Goal: Information Seeking & Learning: Learn about a topic

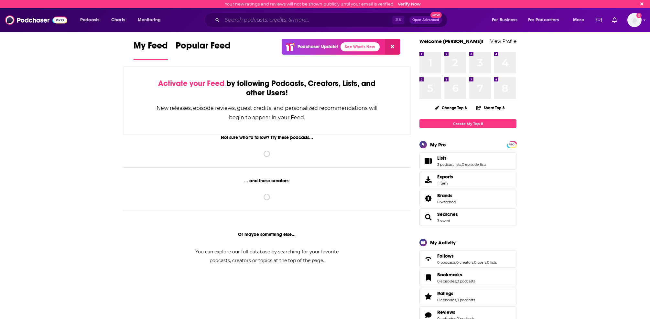
click at [347, 17] on input "Search podcasts, credits, & more..." at bounding box center [307, 20] width 170 height 10
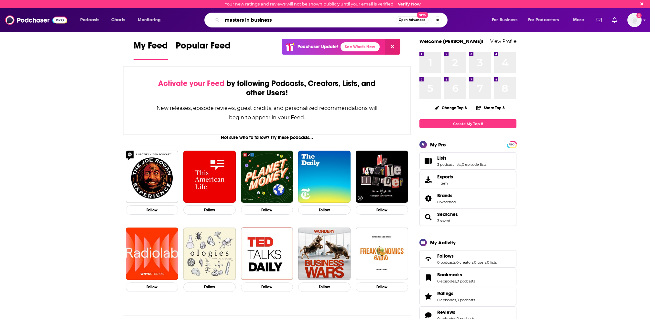
type input "masters in business"
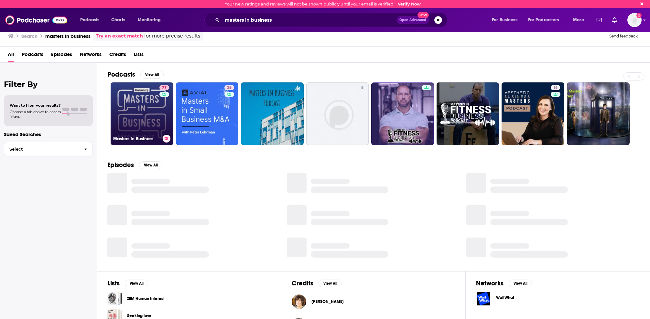
click at [137, 100] on link "77 Masters in Business" at bounding box center [142, 113] width 63 height 63
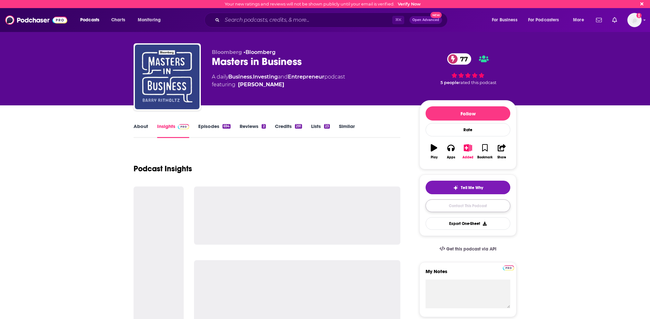
click at [482, 207] on link "Contact This Podcast" at bounding box center [468, 206] width 85 height 13
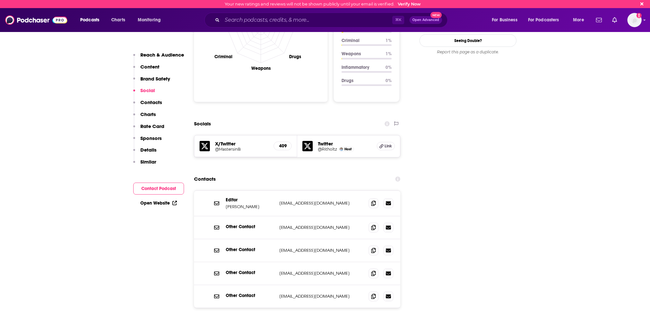
scroll to position [662, 0]
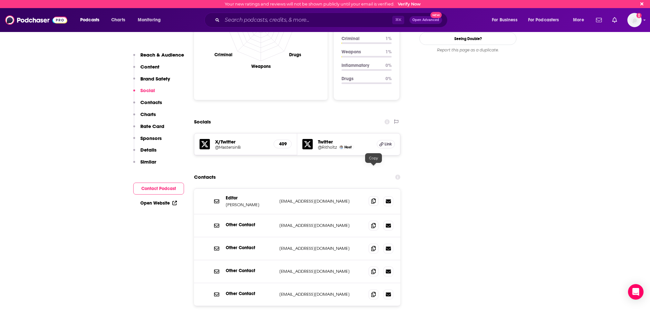
click at [377, 196] on span at bounding box center [374, 201] width 10 height 10
click at [275, 18] on input "Search podcasts, credits, & more..." at bounding box center [307, 20] width 170 height 10
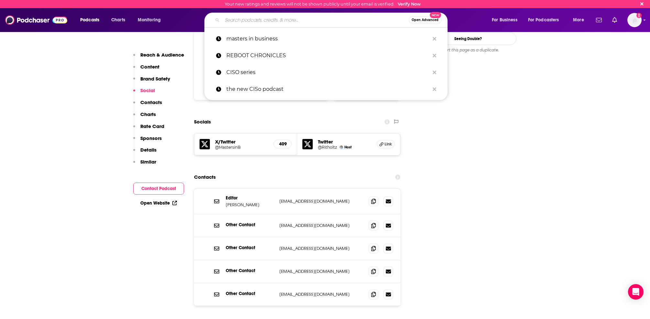
paste input "The Crexi Commercial Real Estate Podcast: Conversations in All Things CRE"
type input "The Crexi Commercial Real Estate Podcast: Conversations in All Things CRE"
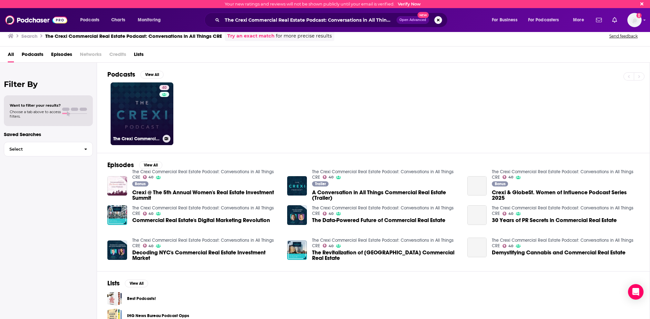
click at [149, 114] on link "40 The Crexi Commercial Real Estate Podcast: Conversations in All Things CRE" at bounding box center [142, 113] width 63 height 63
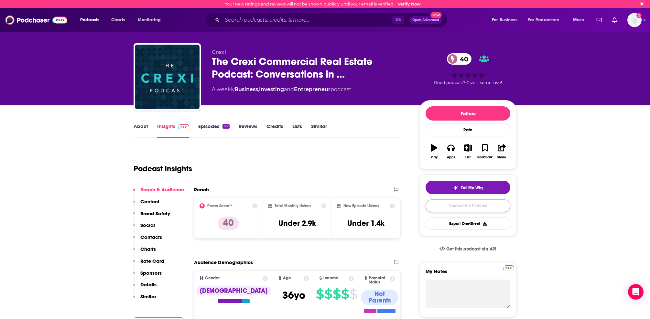
click at [462, 208] on link "Contact This Podcast" at bounding box center [468, 206] width 85 height 13
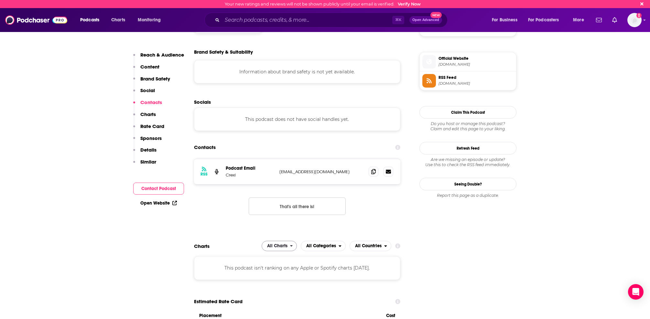
scroll to position [549, 0]
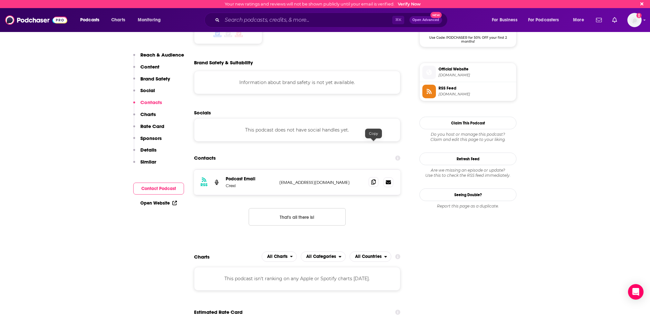
click at [375, 180] on icon at bounding box center [373, 182] width 5 height 5
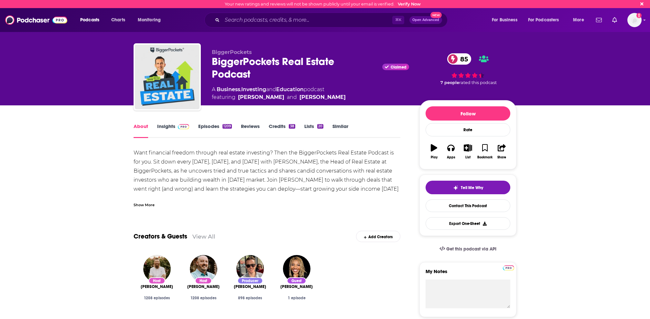
click at [207, 124] on link "Episodes 1209" at bounding box center [215, 130] width 34 height 15
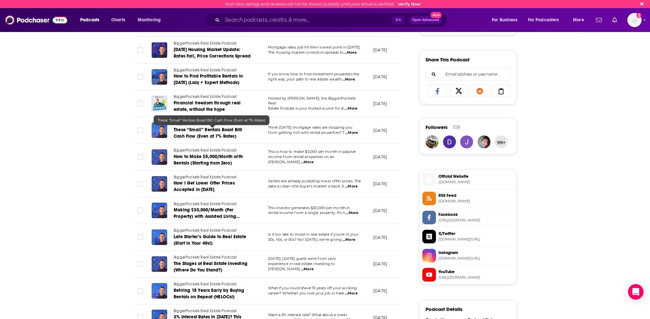
scroll to position [380, 0]
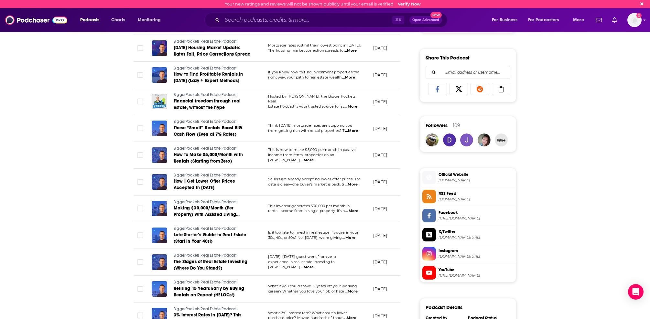
click at [314, 158] on span "...More" at bounding box center [307, 160] width 13 height 5
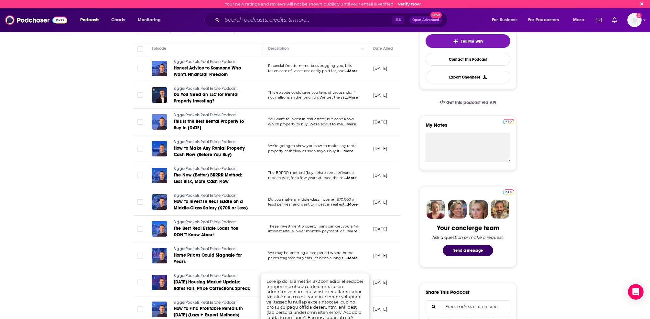
scroll to position [147, 0]
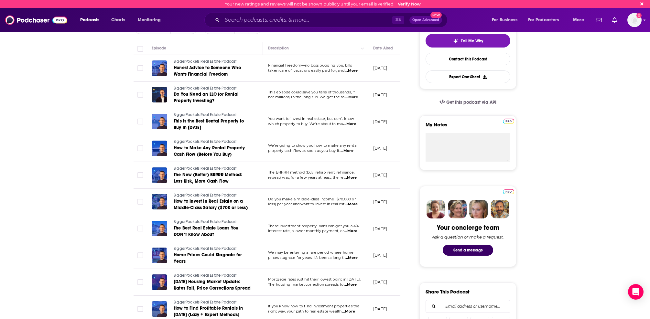
click at [315, 182] on td "The BRRRR method (buy, rehab, rent, refinance, repeat) was, for a few years at …" at bounding box center [315, 175] width 105 height 27
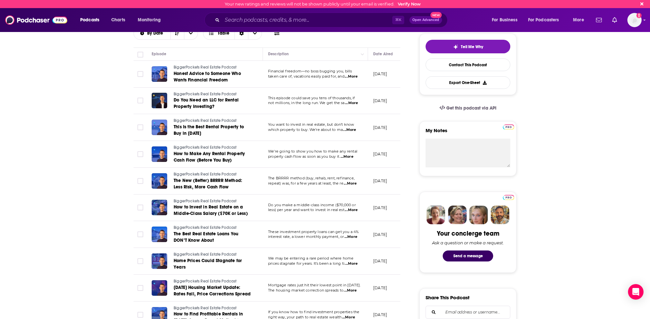
scroll to position [141, 0]
click at [355, 212] on span "...More" at bounding box center [351, 210] width 13 height 5
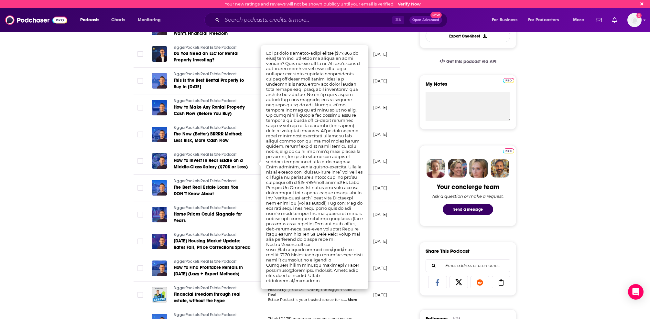
scroll to position [197, 0]
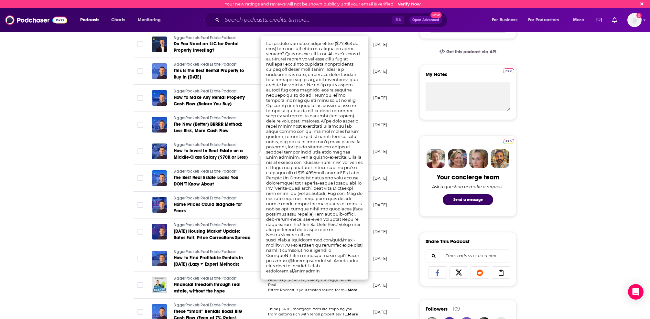
click at [389, 212] on td "[DATE]" at bounding box center [389, 205] width 42 height 27
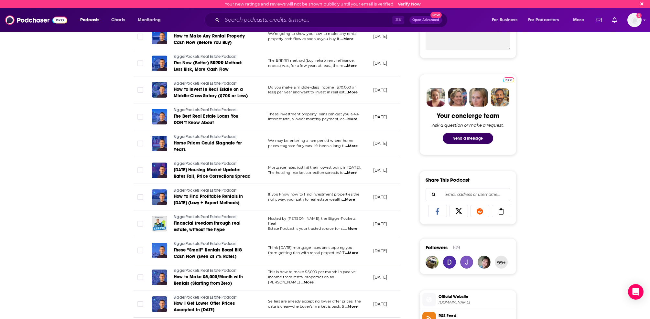
scroll to position [0, 0]
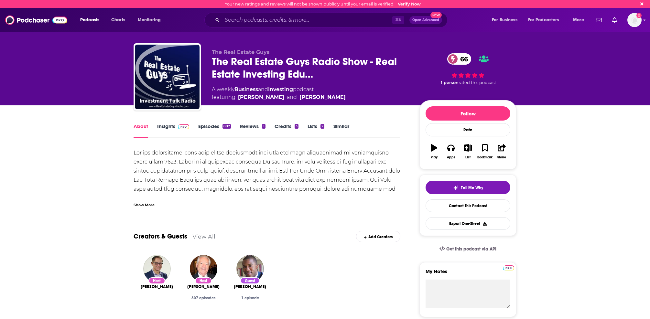
click at [214, 130] on link "Episodes 807" at bounding box center [214, 130] width 33 height 15
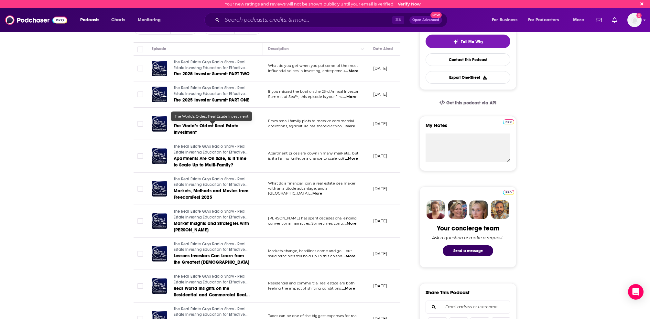
scroll to position [148, 0]
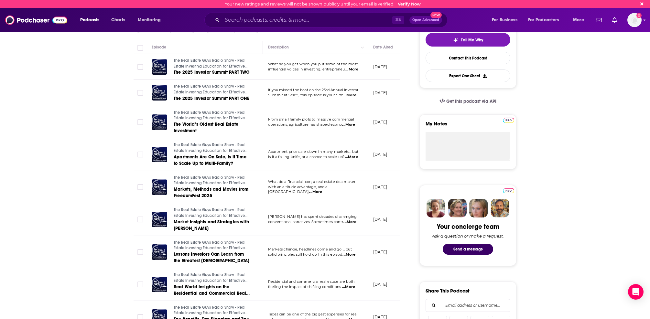
click at [348, 125] on span "...More" at bounding box center [348, 124] width 13 height 5
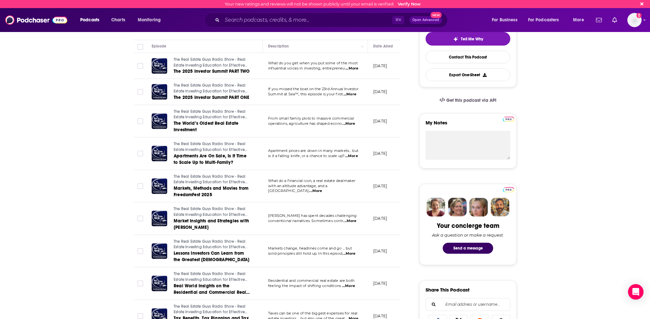
click at [388, 127] on td "[DATE]" at bounding box center [389, 121] width 42 height 33
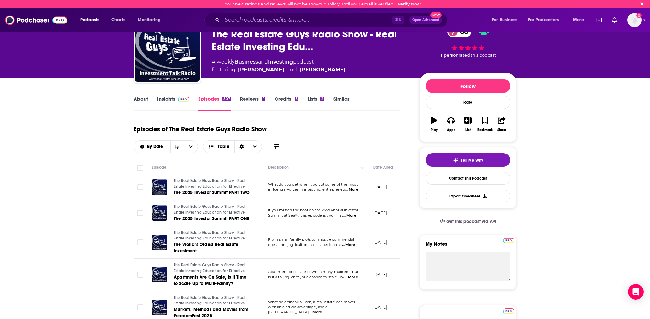
scroll to position [0, 0]
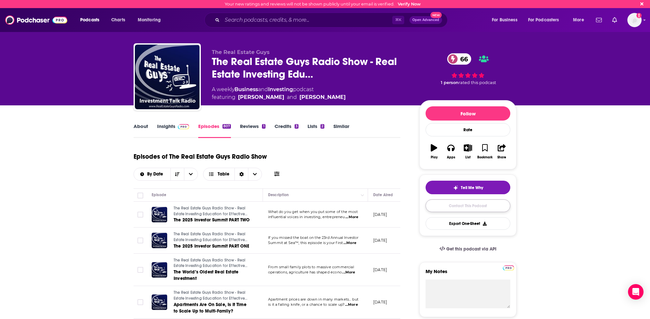
click at [468, 208] on link "Contact This Podcast" at bounding box center [468, 206] width 85 height 13
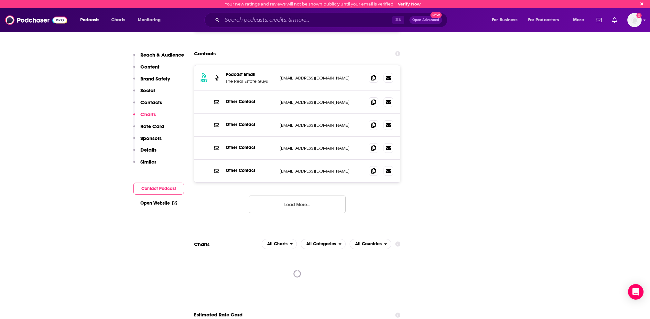
scroll to position [760, 0]
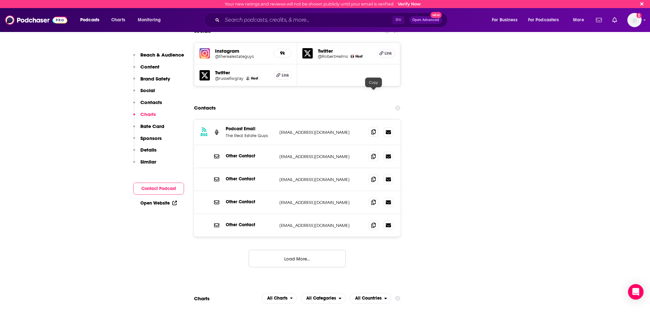
click at [373, 129] on icon at bounding box center [373, 131] width 5 height 5
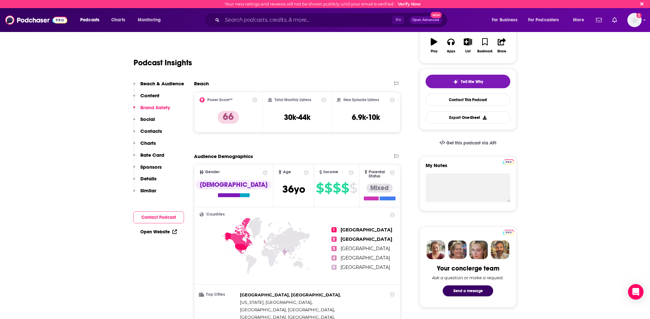
scroll to position [0, 0]
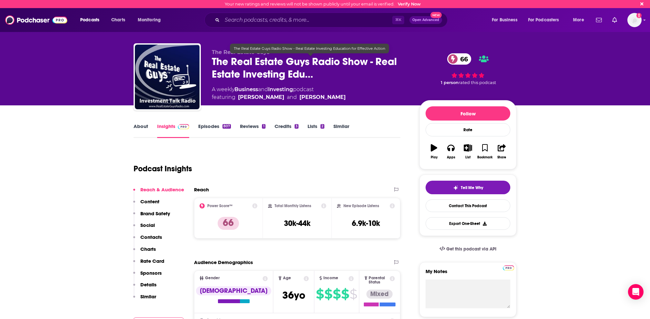
click at [249, 70] on span "The Real Estate Guys Radio Show - Real Estate Investing Edu…" at bounding box center [310, 67] width 197 height 25
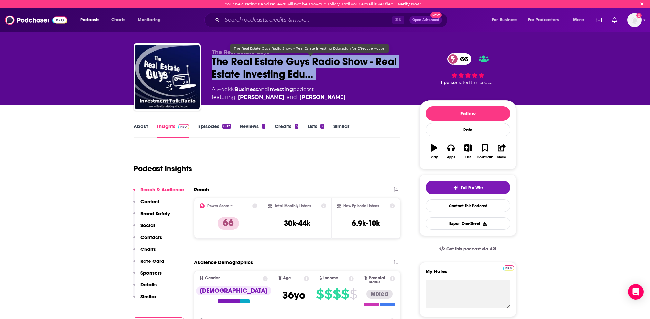
click at [249, 70] on span "The Real Estate Guys Radio Show - Real Estate Investing Edu…" at bounding box center [310, 67] width 197 height 25
copy div "The Real Estate Guys Radio Show - Real Estate Investing Edu… 66"
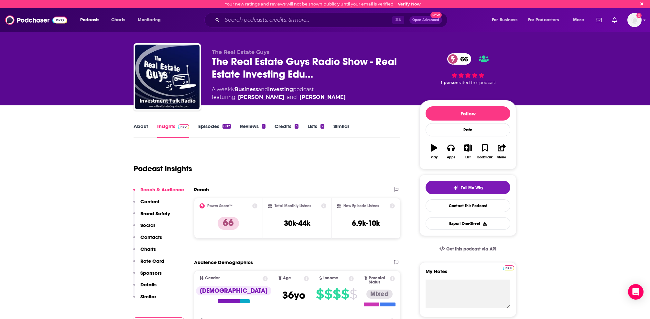
click at [284, 179] on div "Podcast Insights" at bounding box center [265, 164] width 262 height 33
click at [465, 205] on link "Contact This Podcast" at bounding box center [468, 206] width 85 height 13
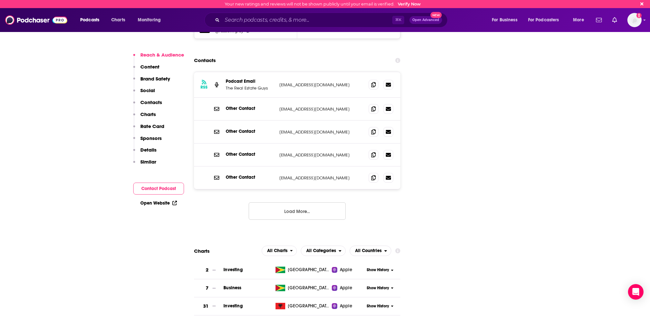
scroll to position [805, 0]
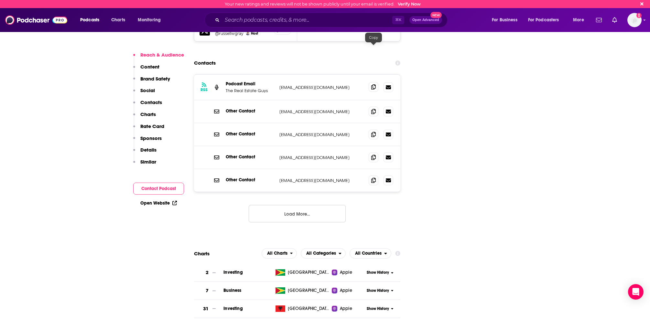
click at [373, 84] on icon at bounding box center [373, 86] width 5 height 5
click at [294, 18] on input "Search podcasts, credits, & more..." at bounding box center [307, 20] width 170 height 10
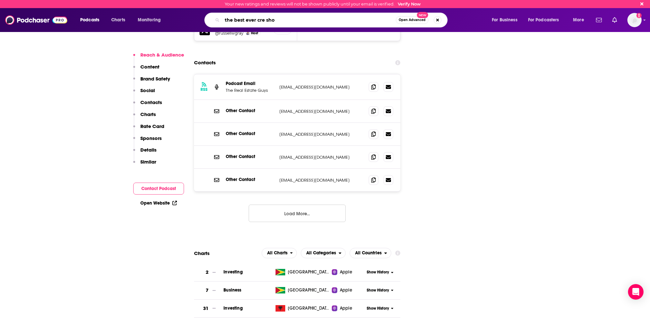
type input "the best ever cre show"
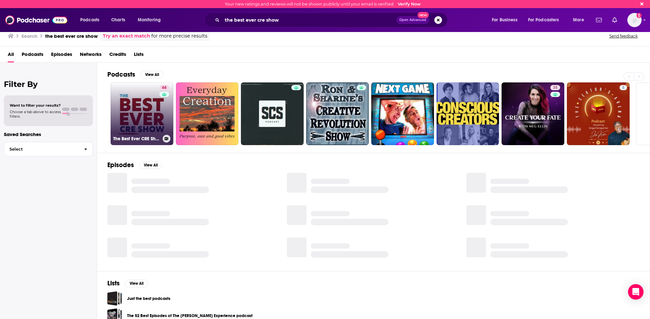
click at [159, 115] on div "68" at bounding box center [164, 110] width 11 height 50
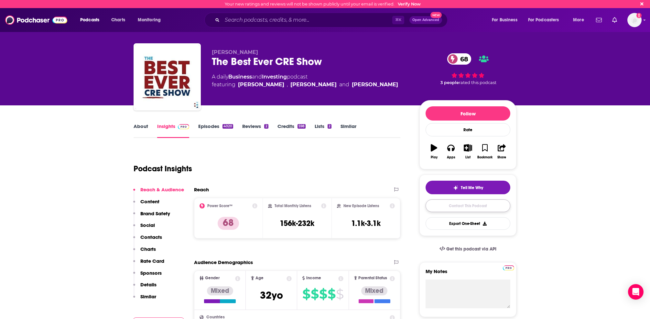
click at [453, 206] on link "Contact This Podcast" at bounding box center [468, 206] width 85 height 13
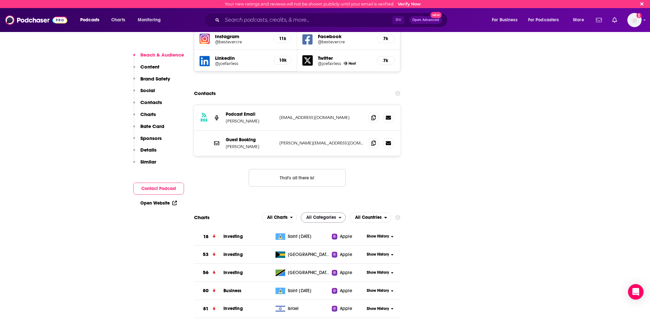
scroll to position [779, 0]
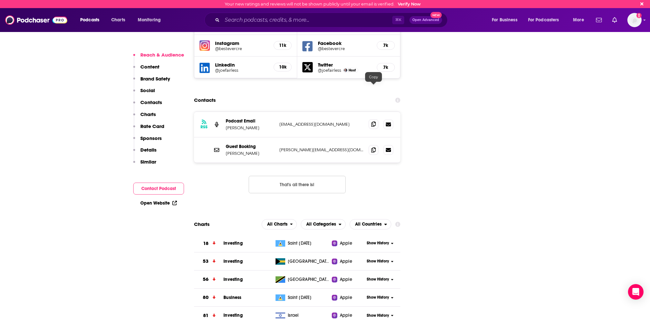
click at [373, 122] on icon at bounding box center [373, 124] width 5 height 5
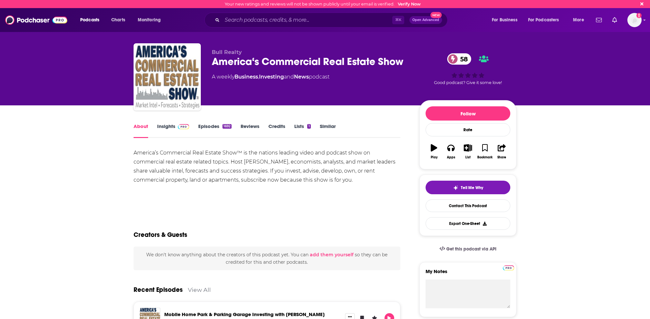
click at [301, 68] on div "America‘s Commercial Real Estate Show 58" at bounding box center [310, 61] width 197 height 13
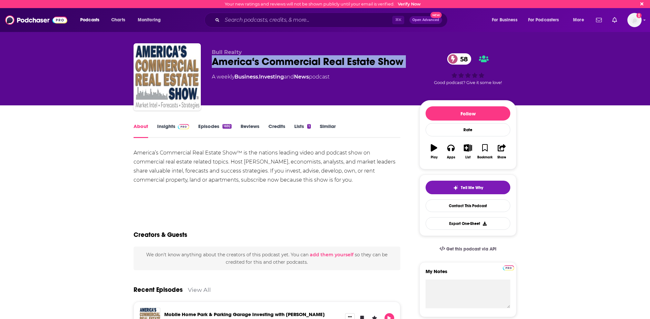
click at [301, 68] on div "America‘s Commercial Real Estate Show 58" at bounding box center [310, 61] width 197 height 13
copy div "America‘s Commercial Real Estate Show 58"
click at [462, 206] on link "Contact This Podcast" at bounding box center [468, 206] width 85 height 13
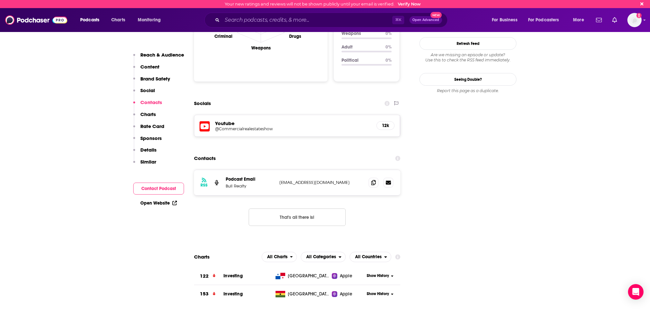
scroll to position [679, 0]
click at [375, 178] on span at bounding box center [374, 183] width 10 height 10
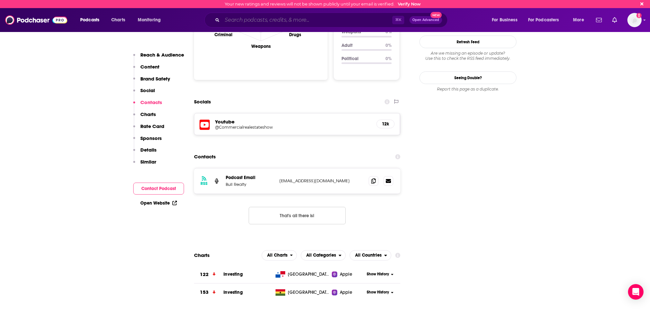
click at [307, 20] on input "Search podcasts, credits, & more..." at bounding box center [307, 20] width 170 height 10
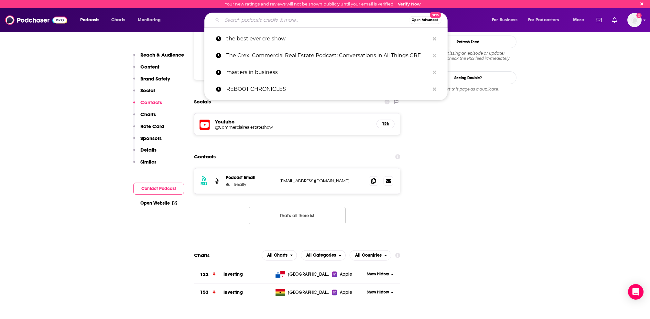
paste input "Real Wealth Show: Real Estate Investing Podcast"
type input "Real Wealth Show: Real Estate Investing Podcast"
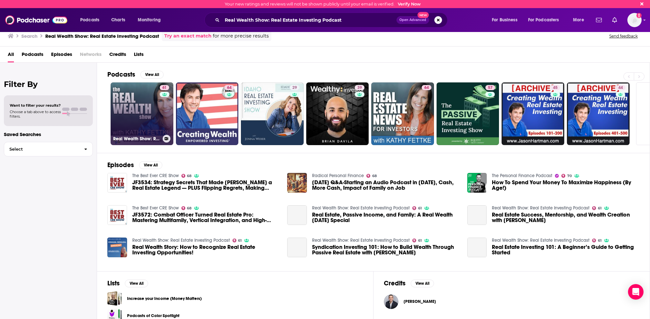
click at [151, 114] on link "61 Real Wealth Show: Real Estate Investing Podcast" at bounding box center [142, 113] width 63 height 63
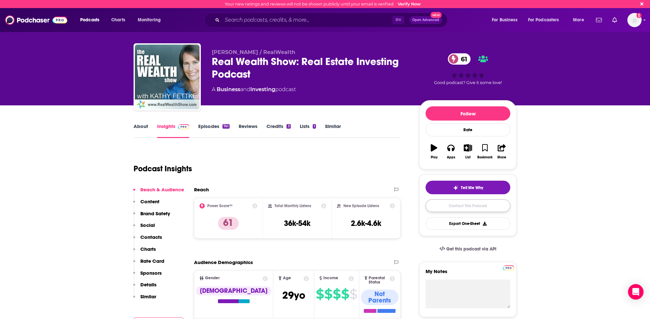
click at [484, 211] on link "Contact This Podcast" at bounding box center [468, 206] width 85 height 13
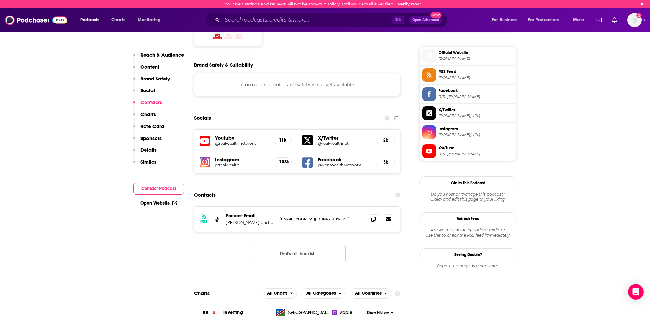
scroll to position [558, 0]
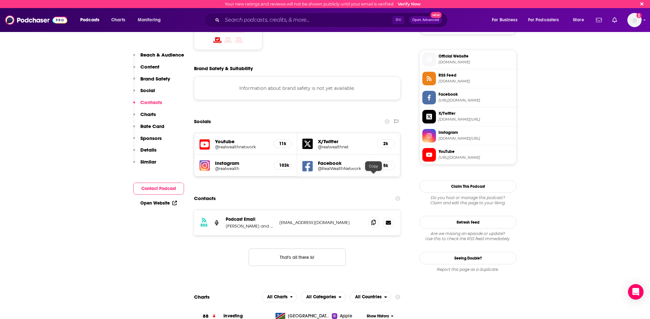
click at [373, 220] on icon at bounding box center [373, 222] width 5 height 5
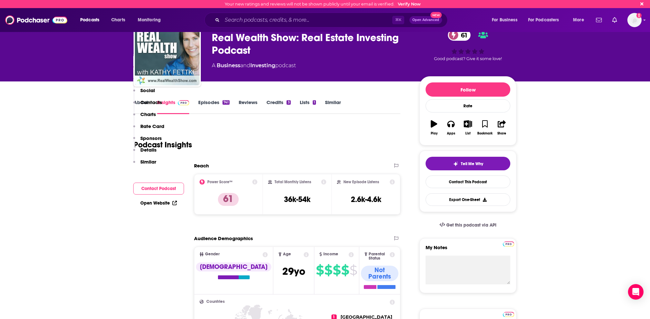
scroll to position [0, 0]
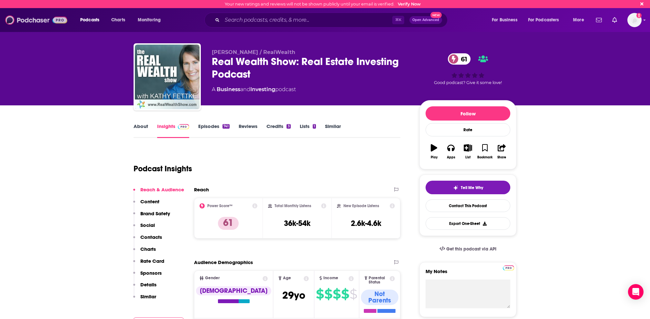
click at [29, 19] on img at bounding box center [36, 20] width 62 height 12
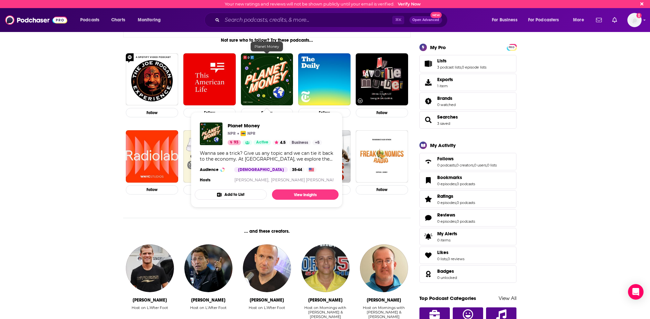
scroll to position [98, 0]
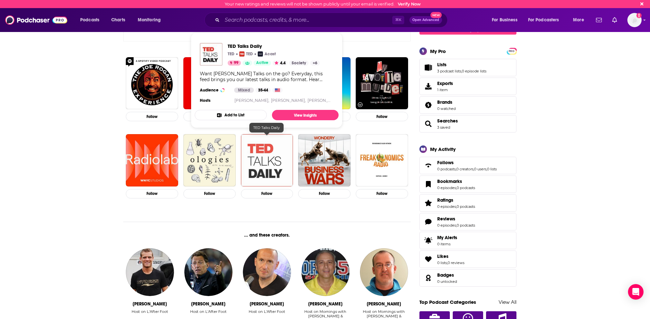
click at [276, 147] on img "TED Talks Daily" at bounding box center [267, 160] width 52 height 52
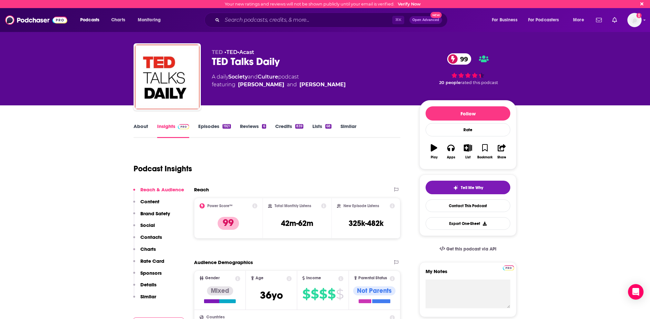
click at [212, 124] on link "Episodes 1921" at bounding box center [214, 130] width 33 height 15
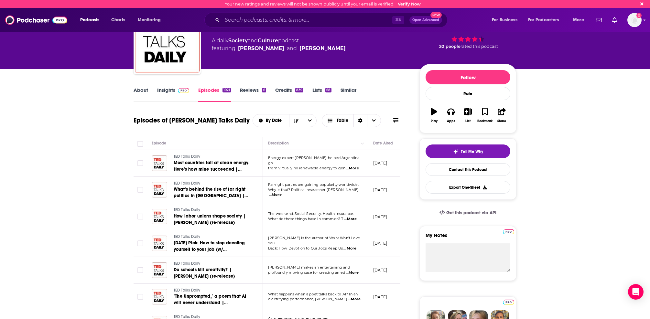
scroll to position [39, 0]
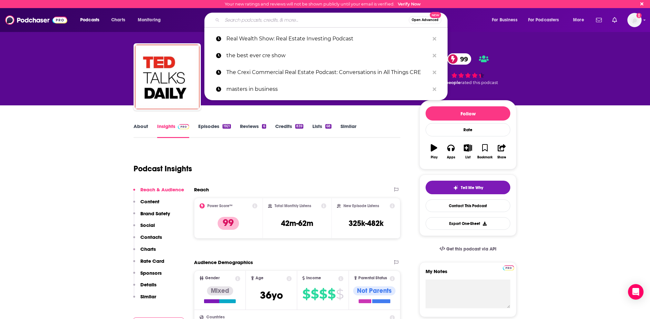
click at [289, 22] on input "Search podcasts, credits, & more..." at bounding box center [315, 20] width 187 height 10
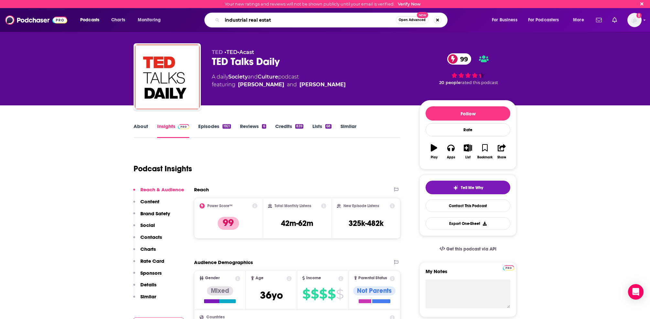
type input "industrial real estate"
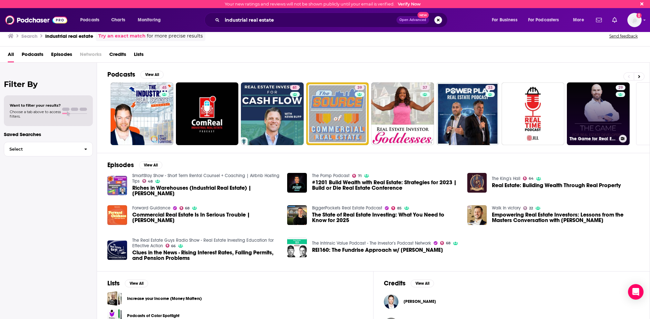
scroll to position [0, 4]
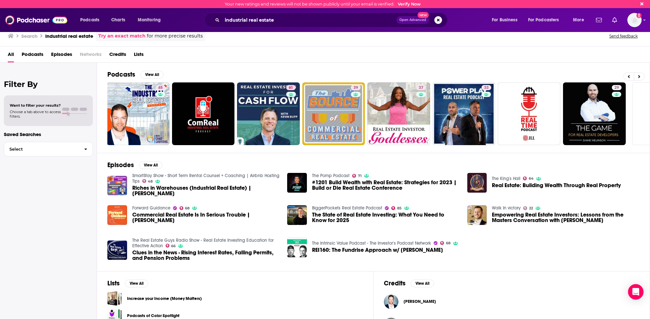
click at [149, 217] on span "Commercial Real Estate Is In Serious Trouble | Nick Halaris" at bounding box center [206, 217] width 148 height 11
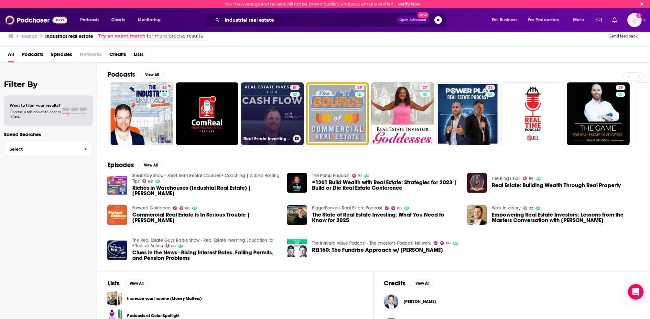
click at [276, 127] on link "61 Real Estate Investing for Cash Flow with Kevin Bupp" at bounding box center [272, 113] width 63 height 63
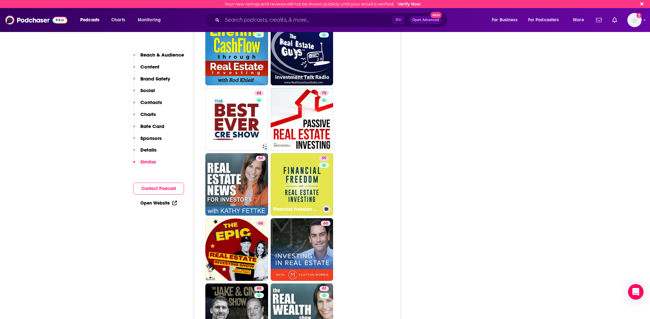
scroll to position [1287, 0]
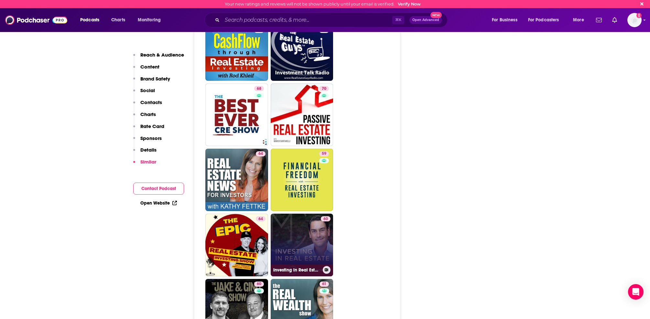
click at [295, 214] on link "60 Investing in Real Estate with Clayton Morris | Investing for Beginners" at bounding box center [302, 245] width 63 height 63
type input "https://www.podchaser.com/podcasts/investing-in-real-estate-with-26754"
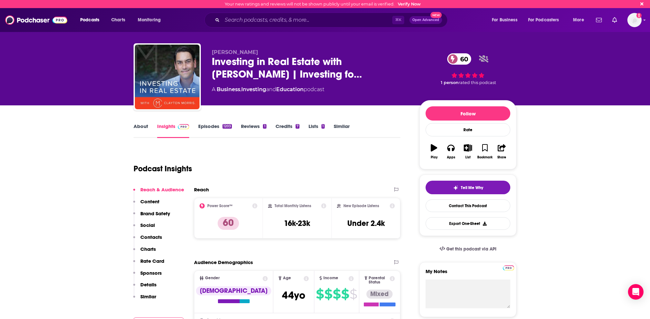
click at [213, 126] on link "Episodes 1203" at bounding box center [215, 130] width 34 height 15
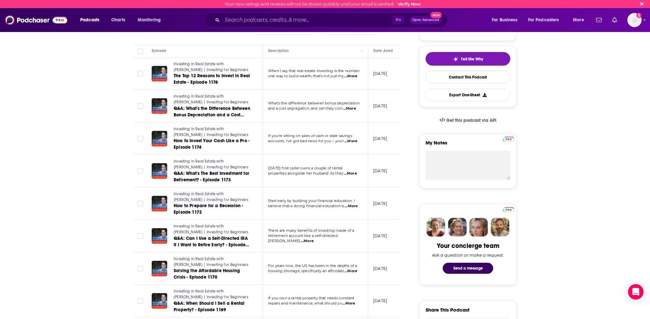
scroll to position [129, 0]
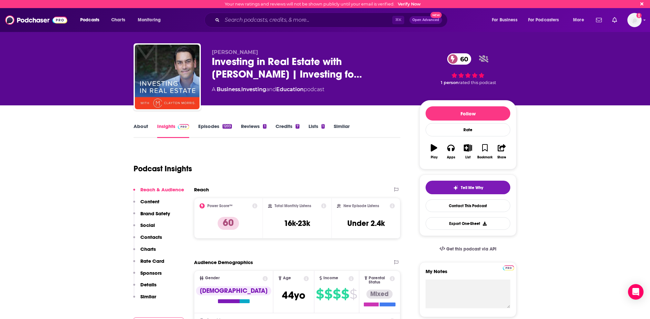
type input "https://www.podchaser.com/podcasts/real-estate-investing-for-cash-7333"
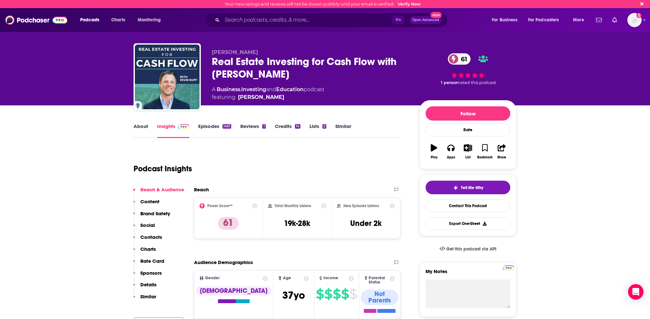
click at [211, 129] on link "Episodes 1451" at bounding box center [214, 130] width 33 height 15
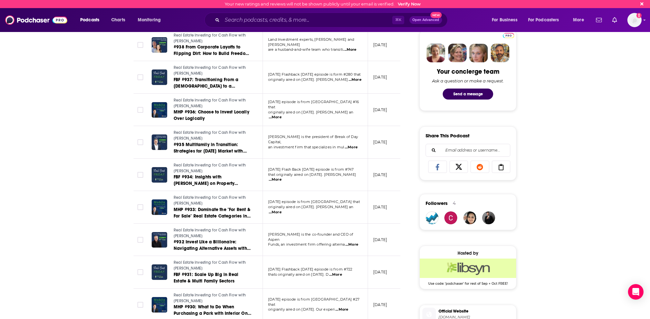
scroll to position [305, 0]
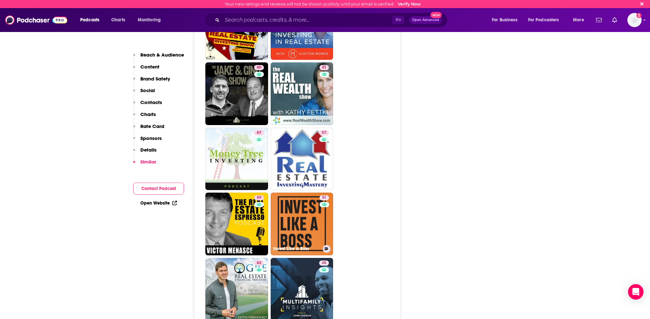
scroll to position [1491, 0]
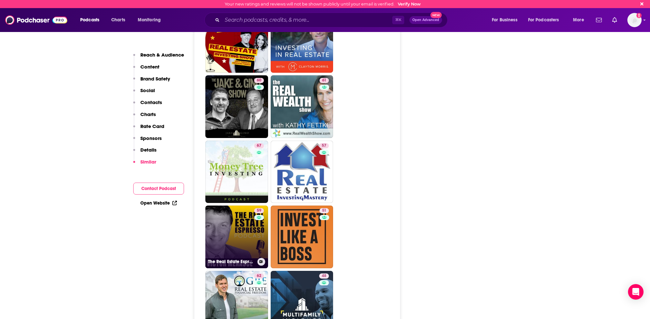
click at [226, 206] on link "59 The Real Estate Espresso Podcast" at bounding box center [236, 237] width 63 height 63
type input "https://www.podchaser.com/podcasts/the-real-estate-espresso-podca-614681"
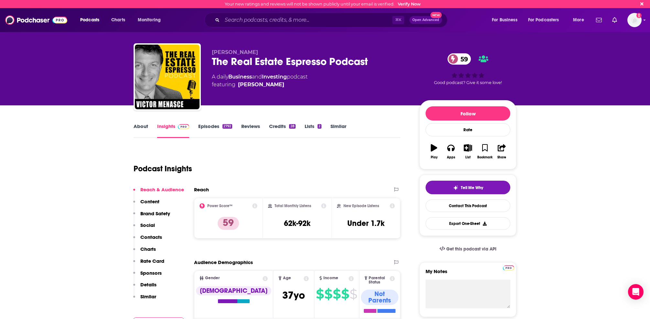
click at [215, 128] on link "Episodes 2792" at bounding box center [215, 130] width 34 height 15
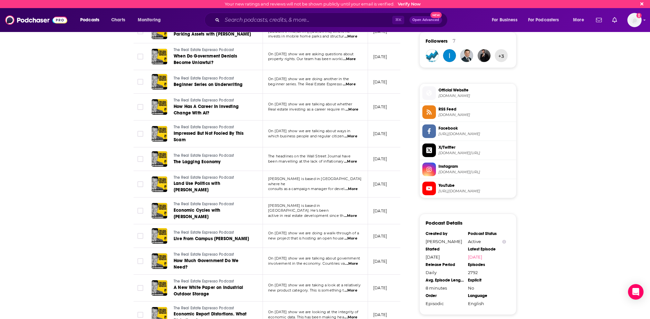
scroll to position [466, 0]
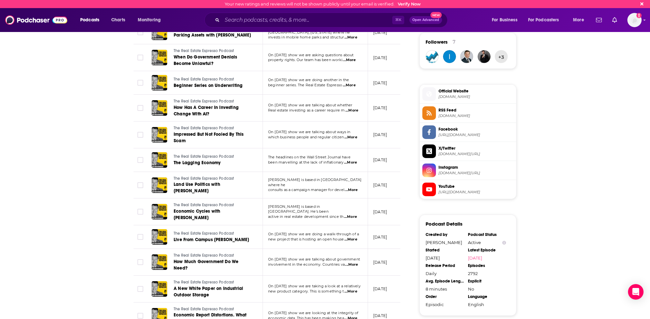
click at [63, 119] on div "About Insights Episodes 2792 Reviews Credits 28 Lists 2 Similar Episodes of The…" at bounding box center [325, 74] width 650 height 866
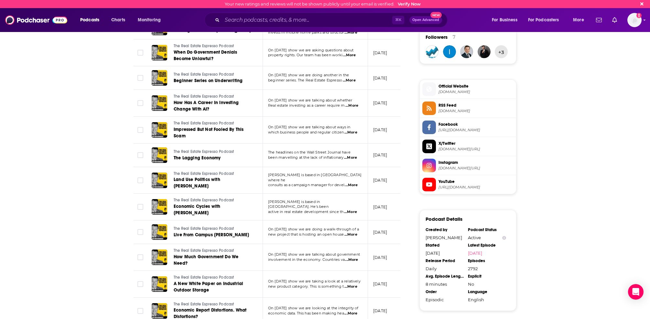
scroll to position [470, 0]
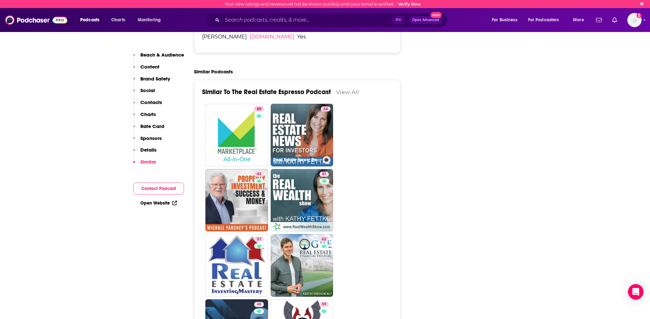
scroll to position [1289, 0]
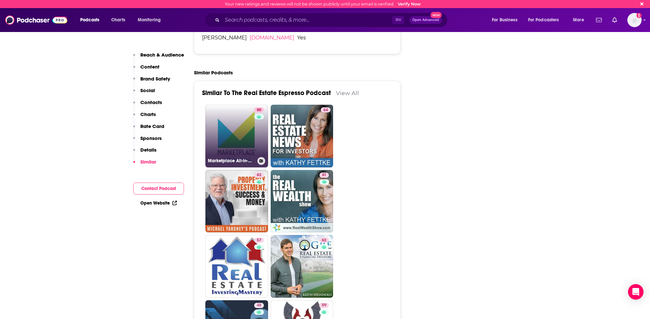
click at [245, 105] on link "80 Marketplace All-in-One" at bounding box center [236, 136] width 63 height 63
type input "https://www.podchaser.com/podcasts/marketplace-all-in-one-30437"
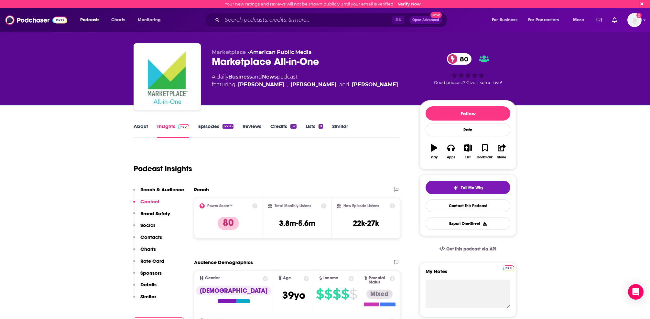
click at [208, 128] on link "Episodes 12296" at bounding box center [215, 130] width 35 height 15
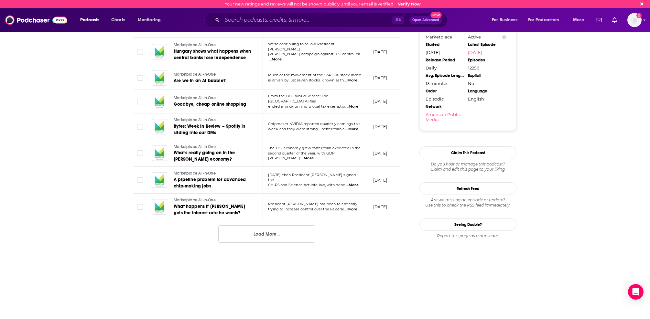
scroll to position [630, 0]
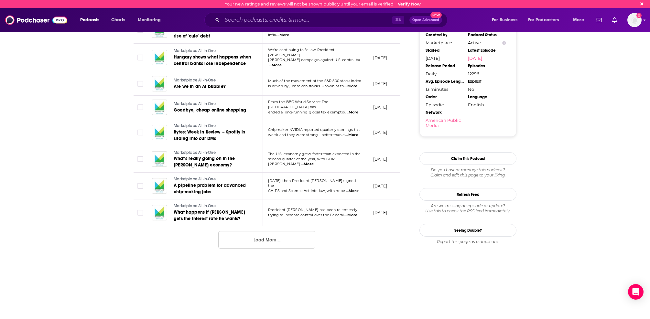
click at [349, 179] on span "Three years ago, then-President Biden signed the" at bounding box center [312, 184] width 88 height 10
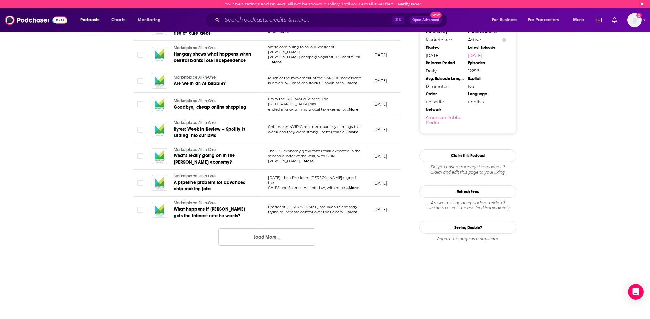
scroll to position [627, 0]
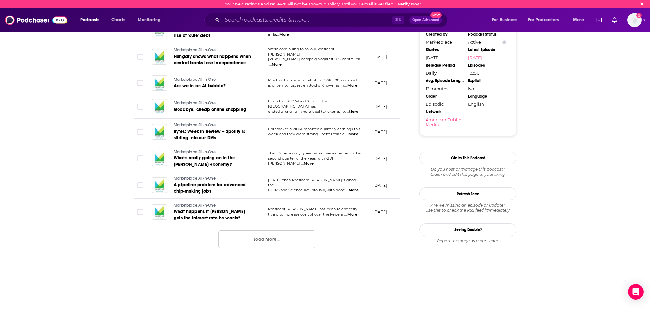
click at [356, 188] on span "...More" at bounding box center [352, 190] width 13 height 5
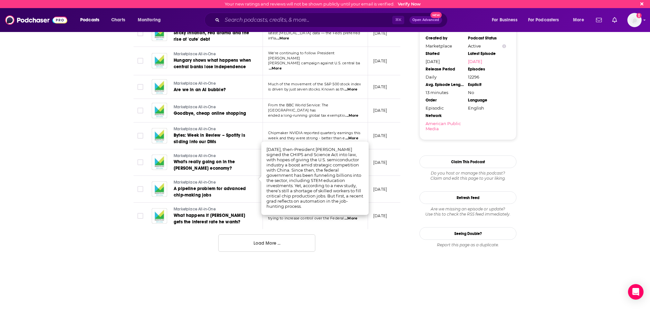
scroll to position [626, 0]
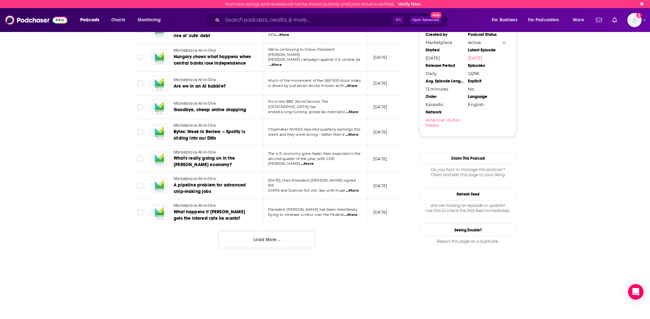
click at [276, 231] on button "Load More ..." at bounding box center [266, 239] width 97 height 17
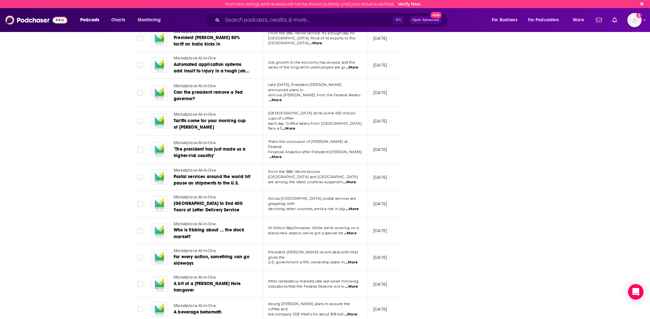
scroll to position [987, 0]
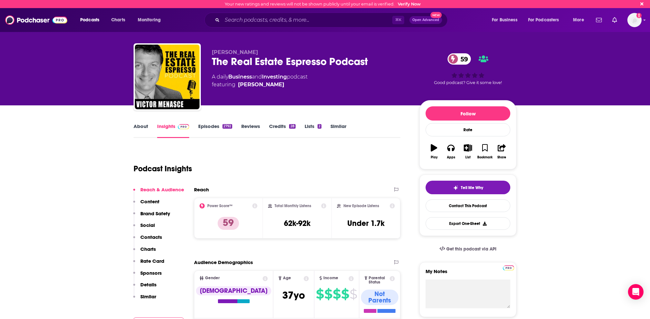
type input "https://www.podchaser.com/podcasts/real-estate-investing-for-cash-7333"
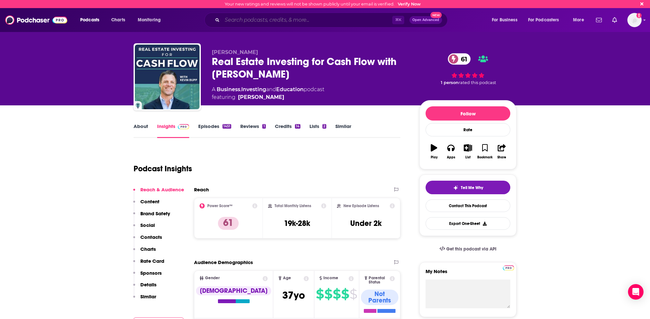
click at [295, 16] on input "Search podcasts, credits, & more..." at bounding box center [307, 20] width 170 height 10
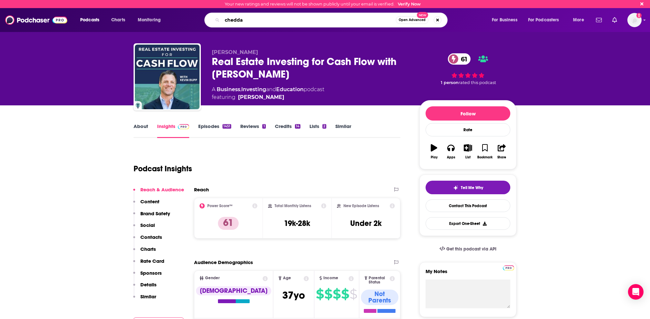
type input "cheddar"
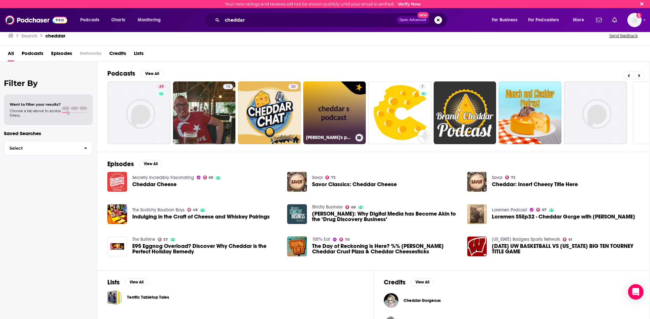
scroll to position [0, 5]
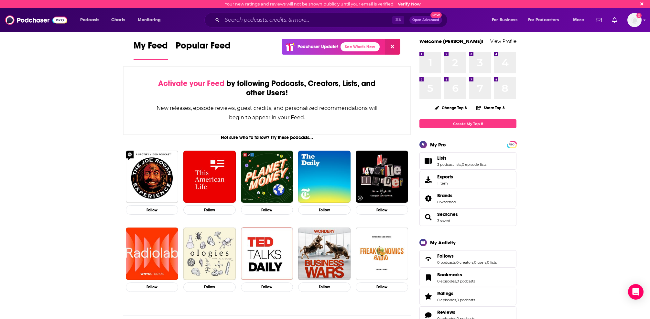
scroll to position [5, 0]
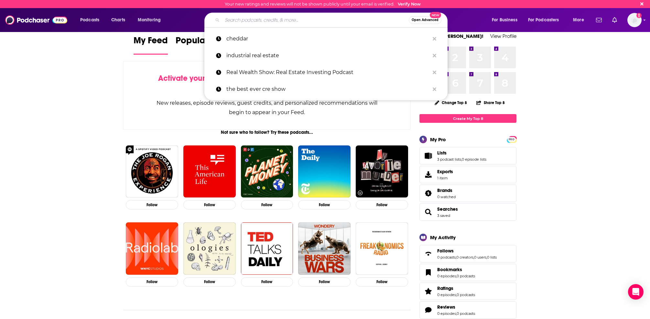
click at [275, 23] on input "Search podcasts, credits, & more..." at bounding box center [315, 20] width 187 height 10
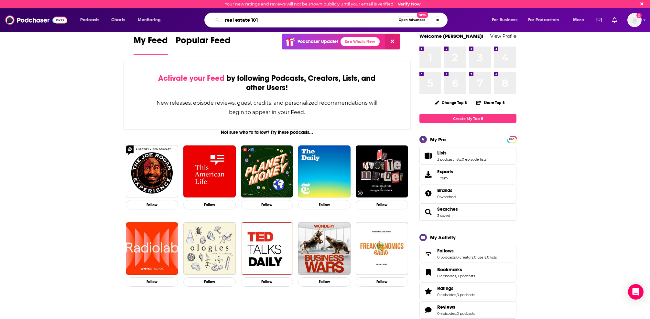
type input "real estate 101"
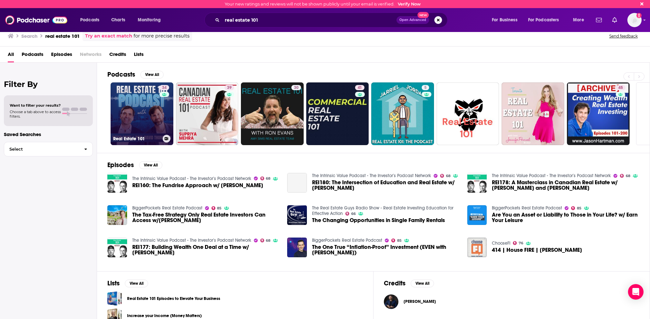
click at [152, 111] on link "34 Real Estate 101" at bounding box center [142, 113] width 63 height 63
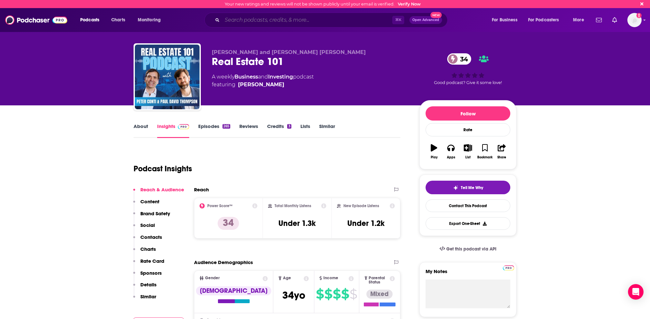
click at [340, 18] on input "Search podcasts, credits, & more..." at bounding box center [307, 20] width 170 height 10
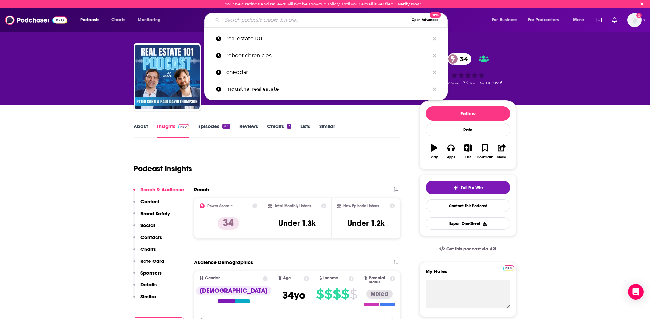
paste input "Commercial Real Estate Investing From A-Z"
type input "Commercial Real Estate Investing From A-Z"
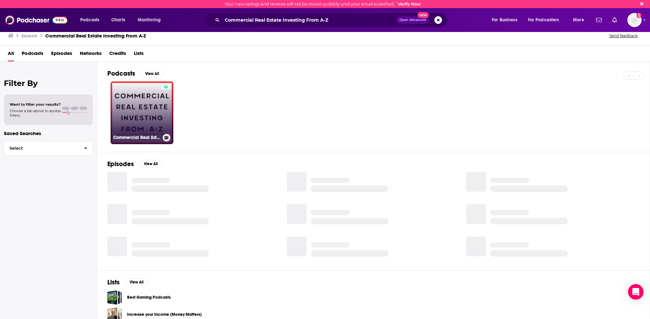
click at [136, 113] on link "Commercial Real Estate Investing From A-Z" at bounding box center [142, 113] width 63 height 63
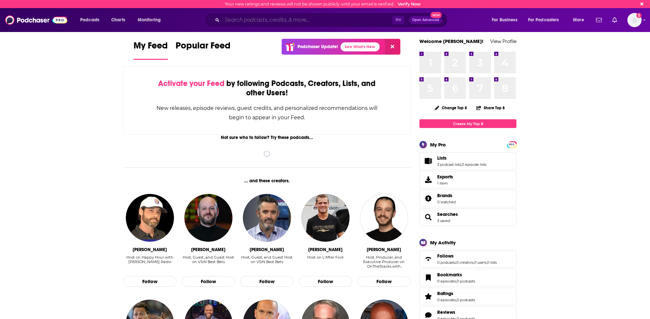
click at [271, 18] on input "Search podcasts, credits, & more..." at bounding box center [307, 20] width 170 height 10
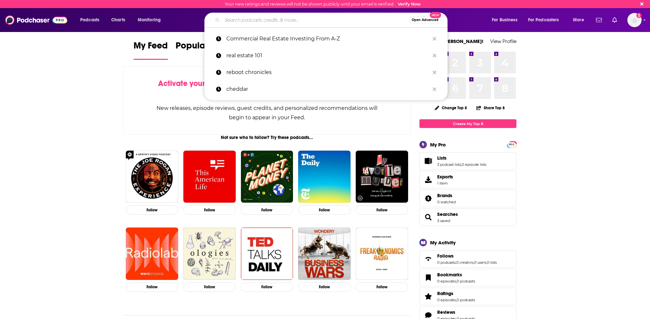
paste input "Real Estate News: Real Estate Investing Podcast"
type input "Real Estate News: Real Estate Investing Podcast"
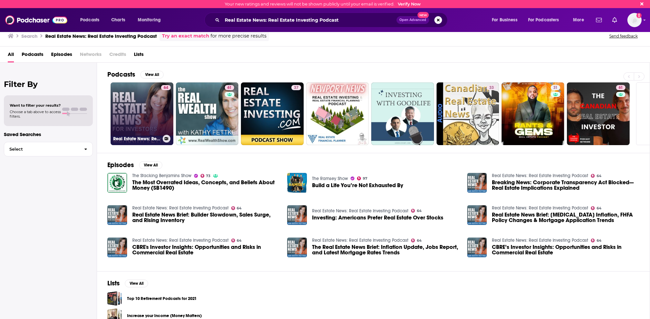
click at [128, 100] on link "64 Real Estate News: Real Estate Investing Podcast" at bounding box center [142, 113] width 63 height 63
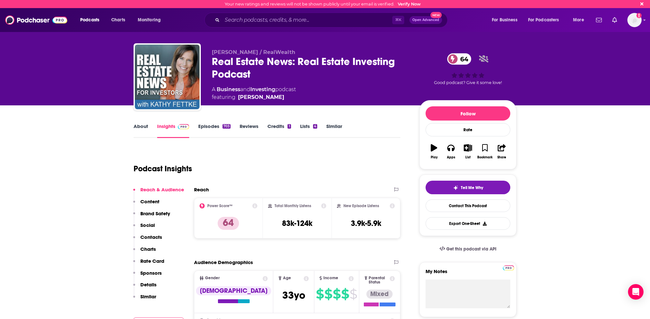
click at [343, 159] on div "Podcast Insights" at bounding box center [265, 164] width 262 height 33
drag, startPoint x: 467, startPoint y: 207, endPoint x: 461, endPoint y: 207, distance: 6.5
click at [467, 207] on link "Contact This Podcast" at bounding box center [468, 206] width 85 height 13
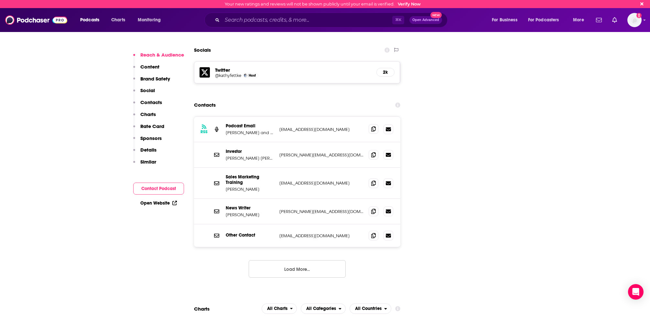
scroll to position [735, 0]
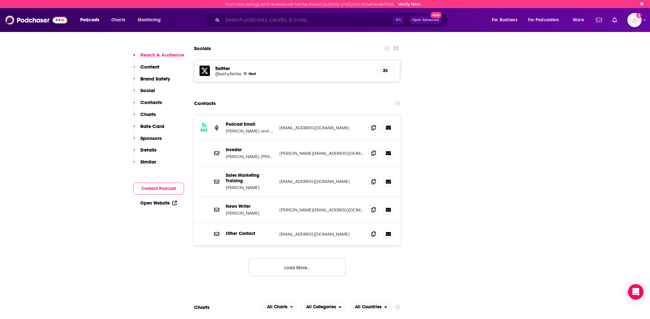
click at [278, 24] on input "Search podcasts, credits, & more..." at bounding box center [307, 20] width 170 height 10
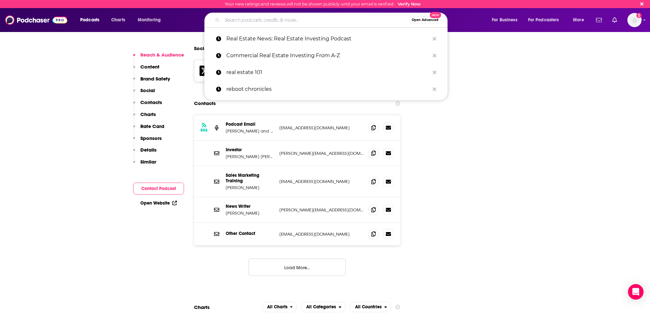
paste input "HousingWire Daily"
type input "HousingWire Daily"
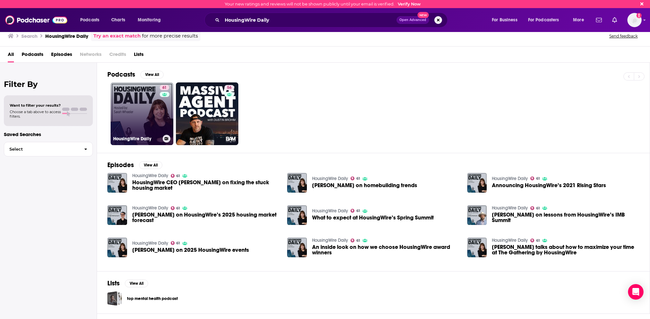
click at [150, 115] on link "61 HousingWire Daily" at bounding box center [142, 113] width 63 height 63
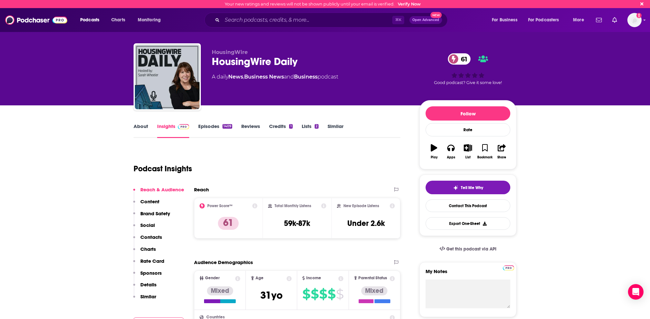
click at [218, 125] on link "Episodes 1409" at bounding box center [215, 130] width 34 height 15
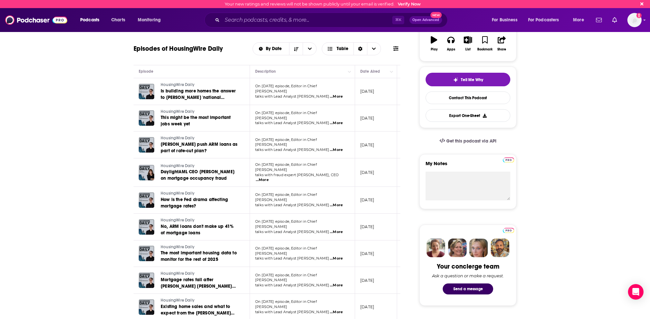
scroll to position [110, 0]
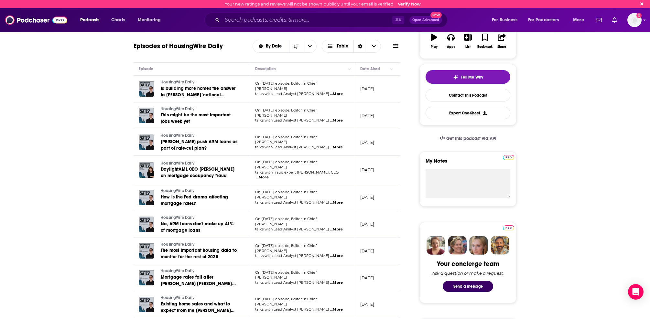
click at [269, 175] on span "...More" at bounding box center [262, 177] width 13 height 5
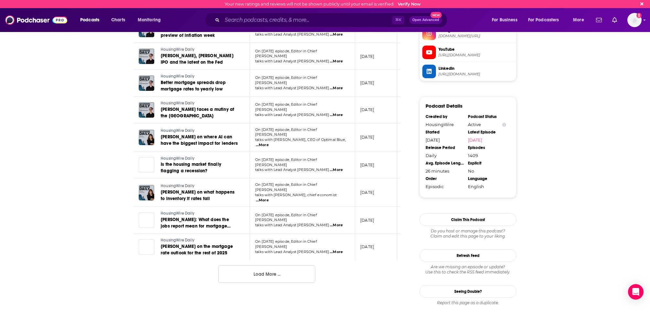
scroll to position [652, 0]
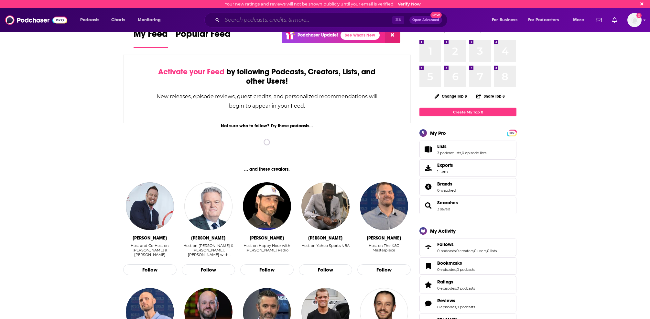
click at [254, 18] on input "Search podcasts, credits, & more..." at bounding box center [307, 20] width 170 height 10
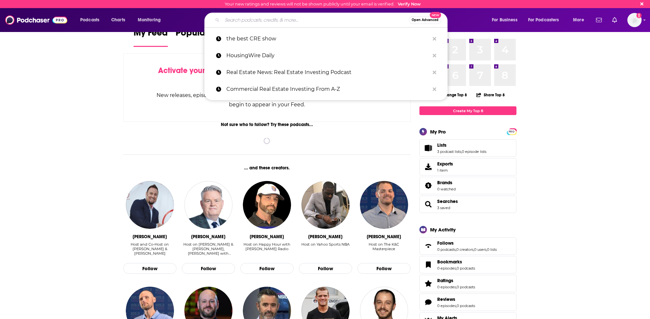
paste input "No Cap by CRE Daily"
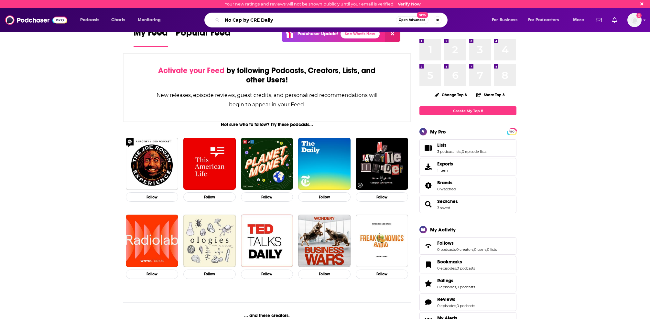
type input "No Cap by CRE Daily"
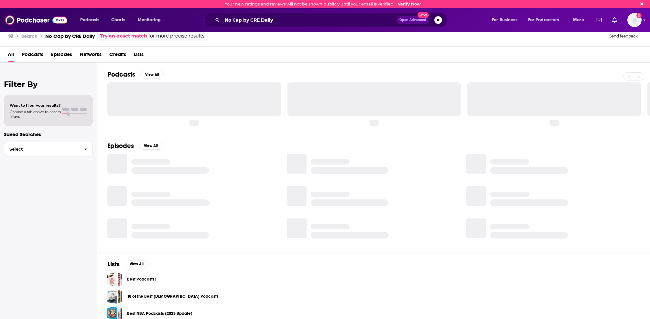
scroll to position [5, 0]
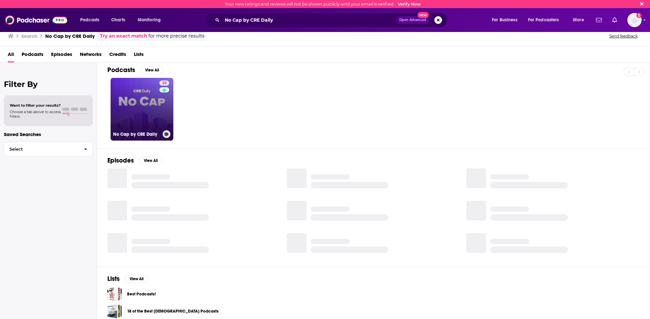
click at [154, 108] on link "39 No Cap by CRE Daily" at bounding box center [142, 109] width 63 height 63
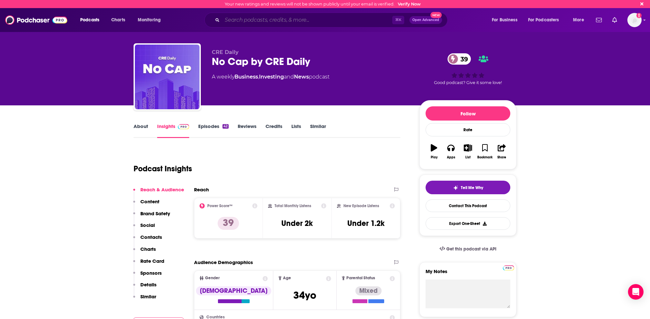
click at [283, 23] on input "Search podcasts, credits, & more..." at bounding box center [307, 20] width 170 height 10
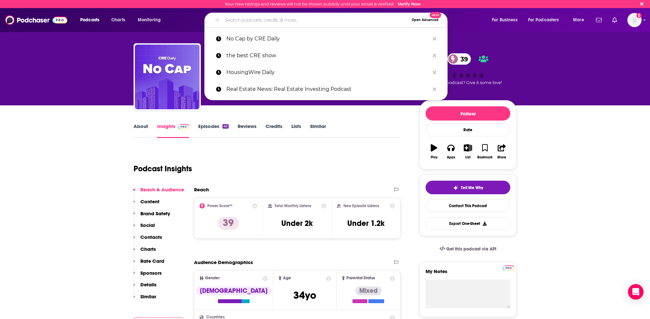
paste input "The Fort"
type input "The Fort"
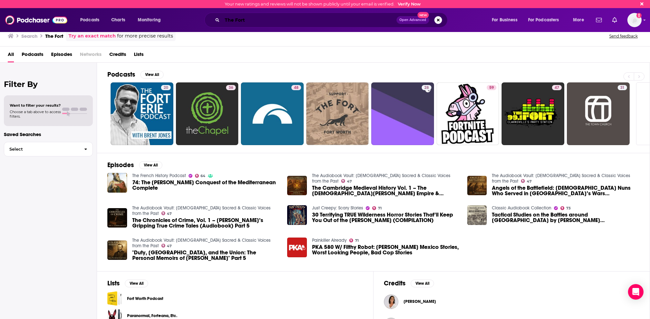
click at [277, 25] on input "The Fort" at bounding box center [309, 20] width 174 height 10
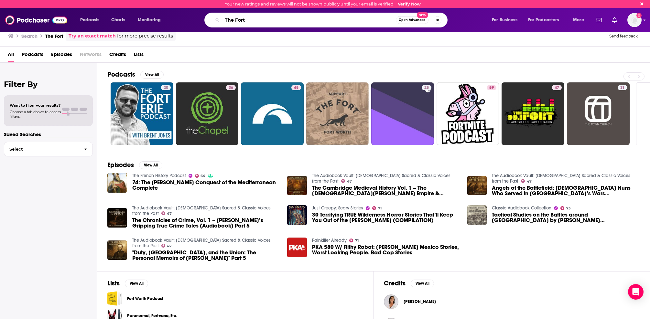
click at [277, 25] on input "The Fort" at bounding box center [309, 20] width 174 height 10
paste input "The TreppWire Podcas"
type input "The TreppWire Podcast"
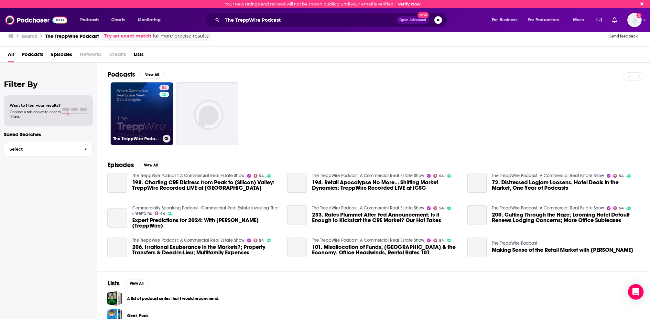
click at [157, 109] on link "54 The TreppWire Podcast: A Commercial Real Estate Show" at bounding box center [142, 113] width 63 height 63
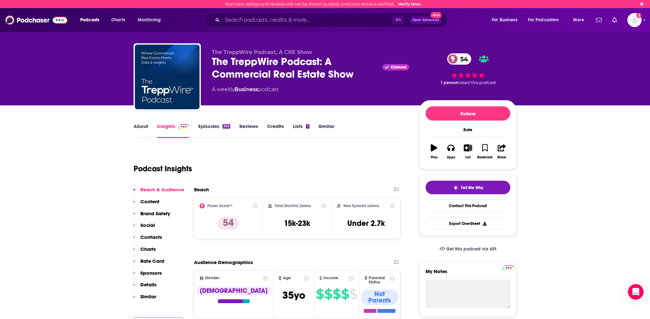
click at [212, 126] on link "Episodes 356" at bounding box center [214, 130] width 32 height 15
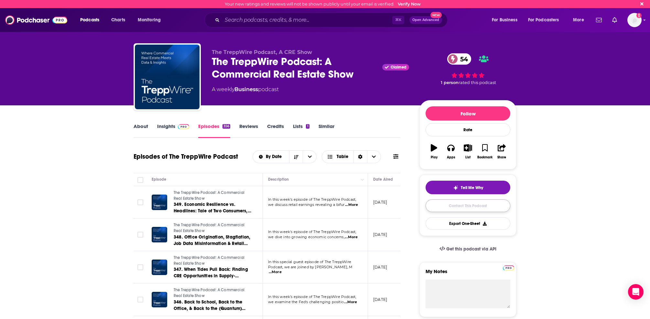
click at [464, 206] on link "Contact This Podcast" at bounding box center [468, 206] width 85 height 13
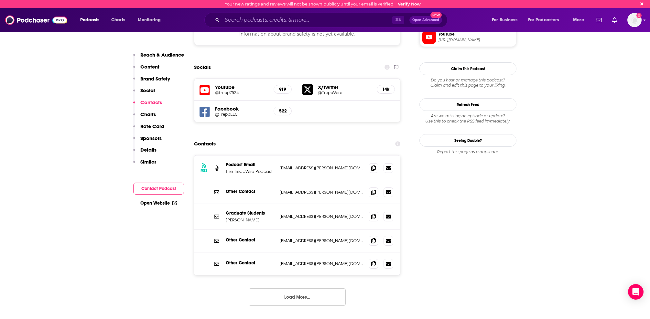
scroll to position [601, 0]
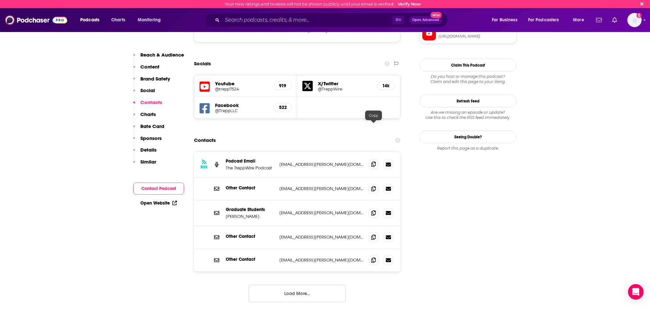
click at [371, 159] on span at bounding box center [374, 164] width 10 height 10
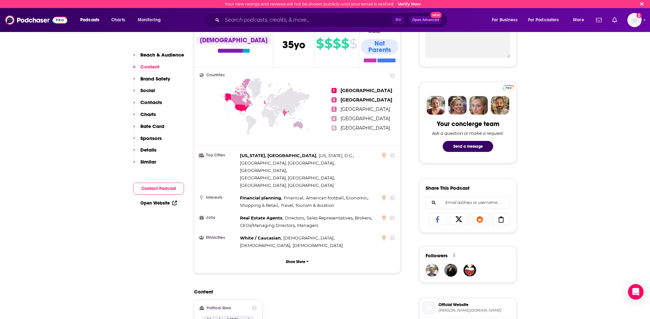
scroll to position [0, 0]
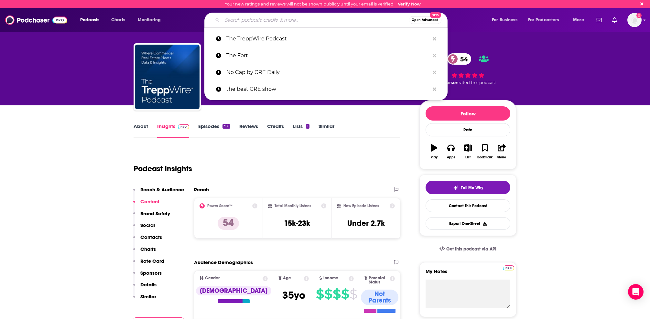
click at [259, 21] on input "Search podcasts, credits, & more..." at bounding box center [315, 20] width 187 height 10
paste input "The Walker Webcast"
type input "The Walker Webcast"
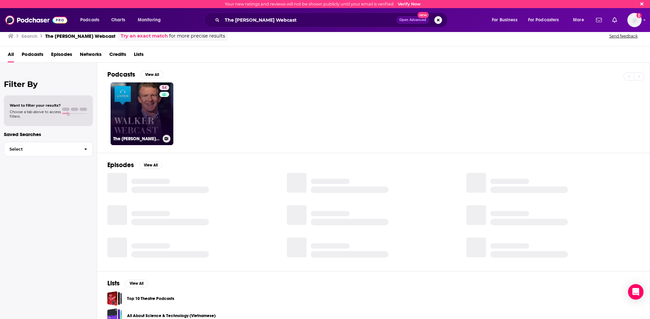
click at [152, 105] on link "54 The Walker Webcast" at bounding box center [142, 113] width 63 height 63
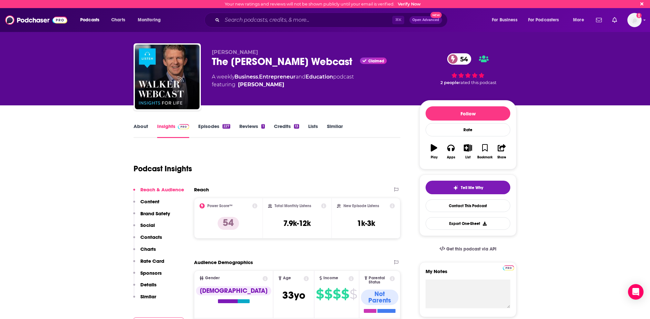
click at [219, 127] on link "Episodes 227" at bounding box center [214, 130] width 32 height 15
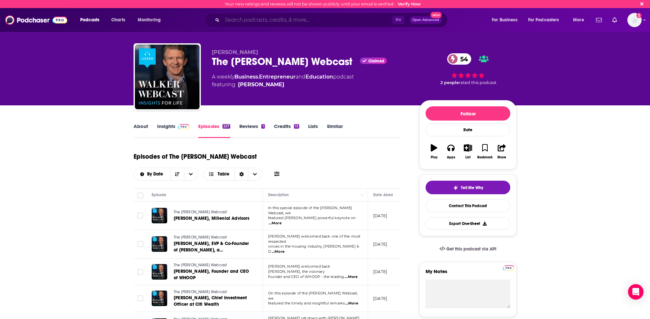
click at [326, 19] on input "Search podcasts, credits, & more..." at bounding box center [307, 20] width 170 height 10
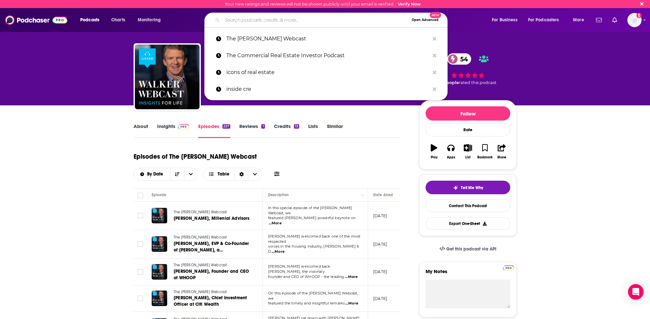
paste input "CRE Exchange"
type input "CRE Exchange"
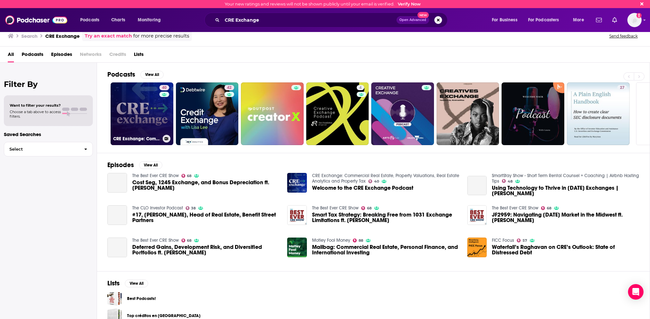
click at [153, 111] on link "40 CRE Exchange: Commercial Real Estate, Property Valuations, Real Estate Analy…" at bounding box center [142, 113] width 63 height 63
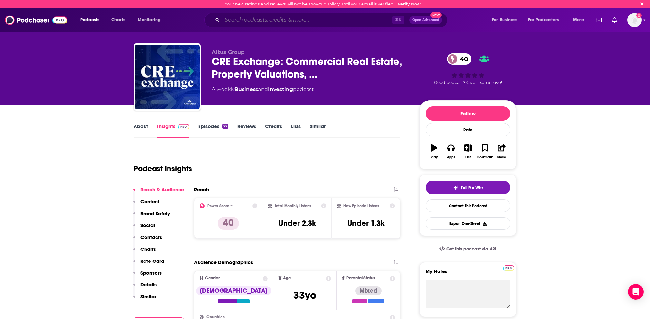
click at [278, 20] on input "Search podcasts, credits, & more..." at bounding box center [307, 20] width 170 height 10
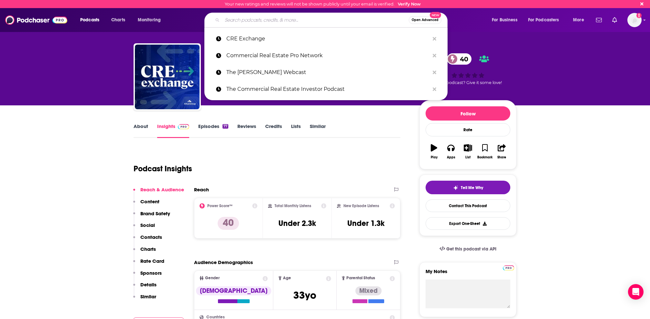
paste input "The CRE Weekly Digest by LightBox"
type input "The CRE Weekly Digest by LightBox"
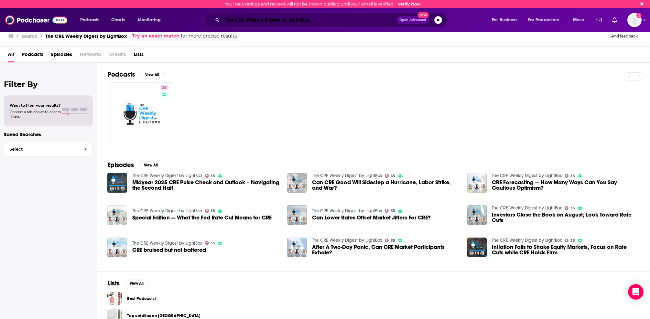
click at [311, 20] on input "The CRE Weekly Digest by LightBox" at bounding box center [309, 20] width 174 height 10
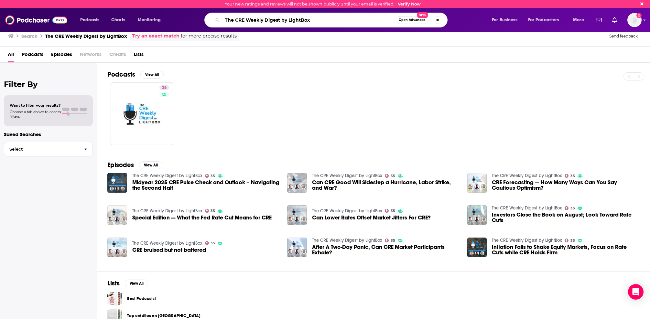
click at [311, 20] on input "The CRE Weekly Digest by LightBox" at bounding box center [309, 20] width 174 height 10
type input "rich habits"
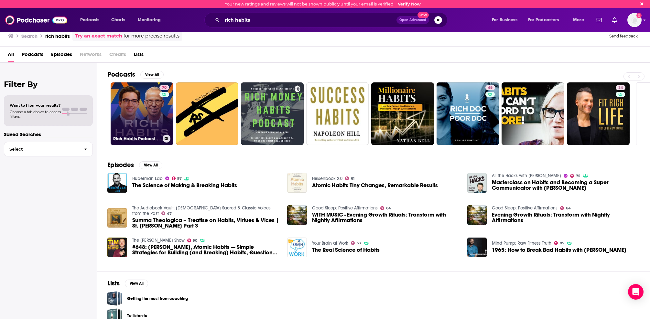
click at [132, 109] on link "70 Rich Habits Podcast" at bounding box center [142, 113] width 63 height 63
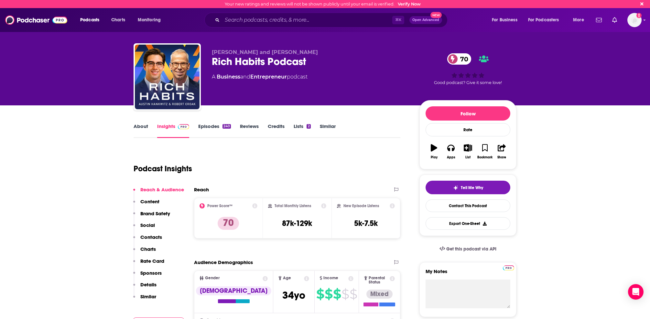
click at [215, 130] on link "Episodes 240" at bounding box center [214, 130] width 33 height 15
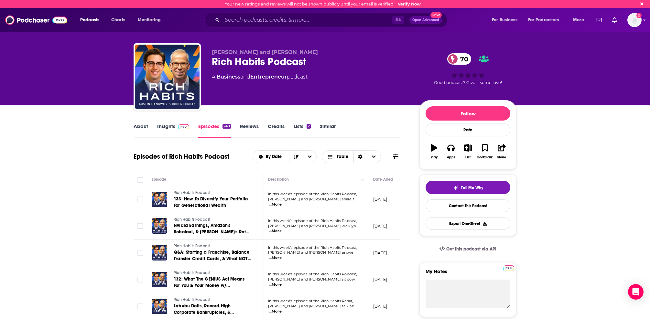
click at [325, 124] on link "Similar" at bounding box center [328, 130] width 16 height 15
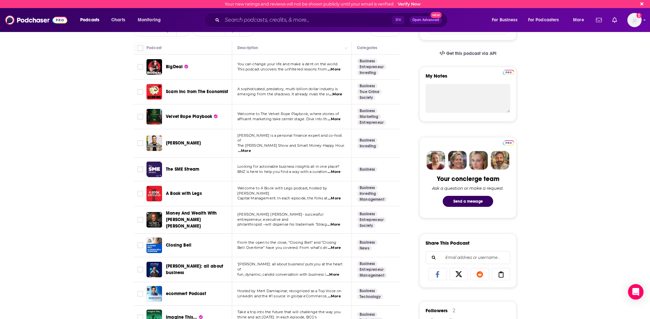
scroll to position [191, 0]
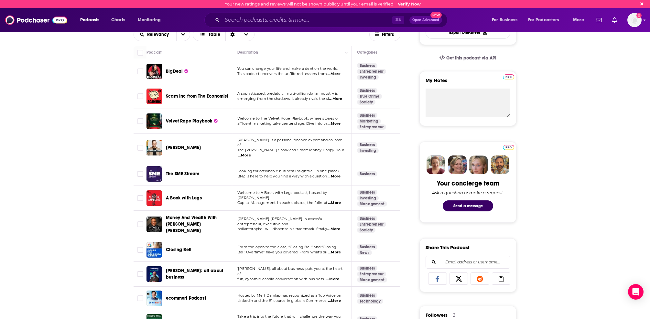
click at [251, 153] on span "...More" at bounding box center [244, 155] width 13 height 5
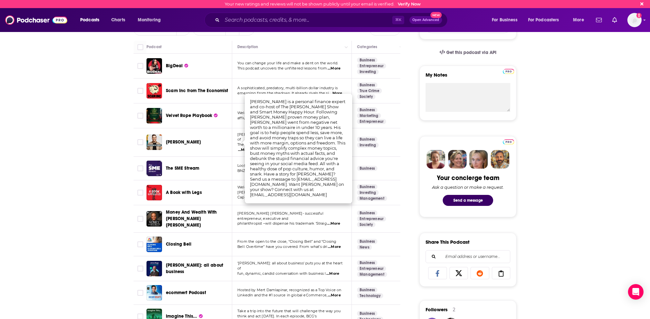
scroll to position [199, 0]
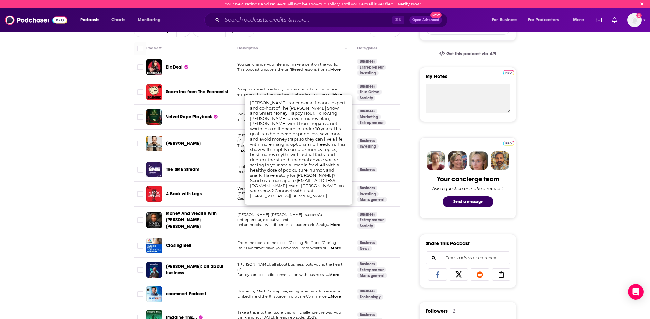
click at [378, 142] on td "Business Investing" at bounding box center [379, 144] width 55 height 28
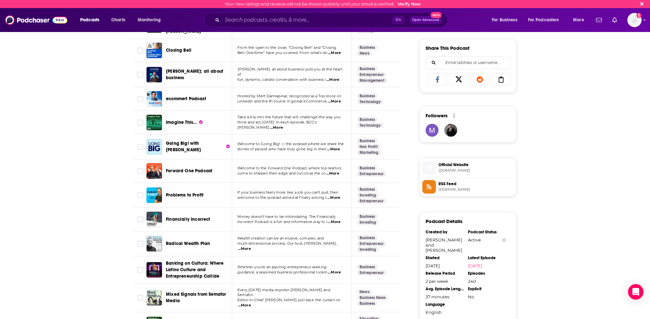
scroll to position [392, 0]
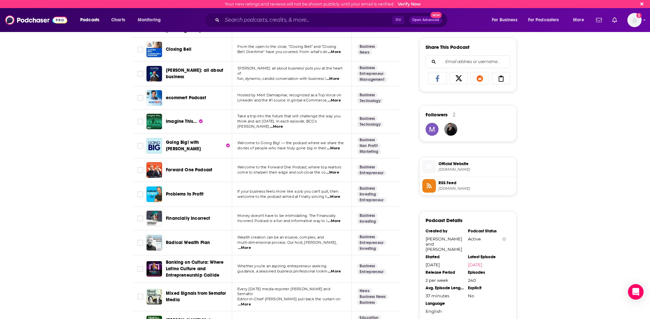
click at [335, 146] on span "...More" at bounding box center [333, 148] width 13 height 5
click at [362, 143] on link "Non Profit" at bounding box center [368, 145] width 23 height 5
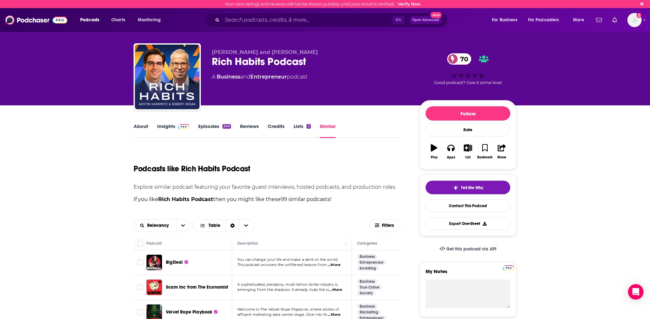
click at [216, 125] on link "Episodes 240" at bounding box center [214, 130] width 33 height 15
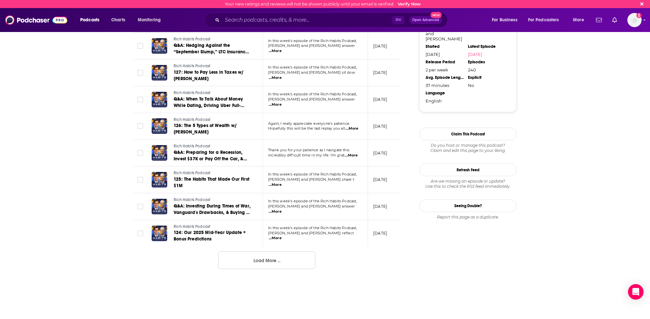
scroll to position [604, 0]
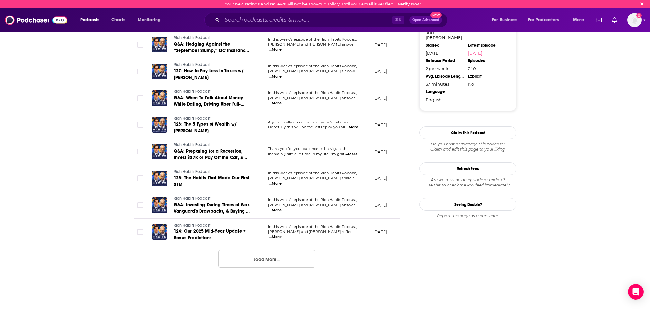
click at [266, 263] on button "Load More ..." at bounding box center [266, 258] width 97 height 17
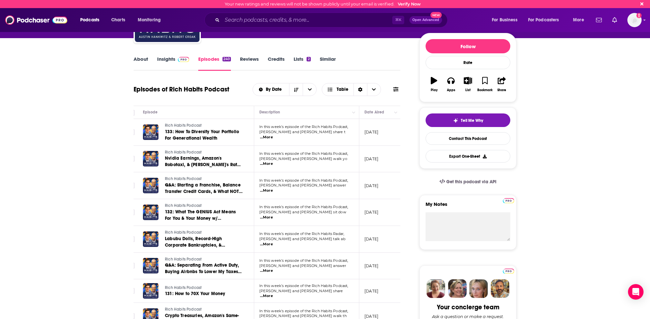
scroll to position [69, 0]
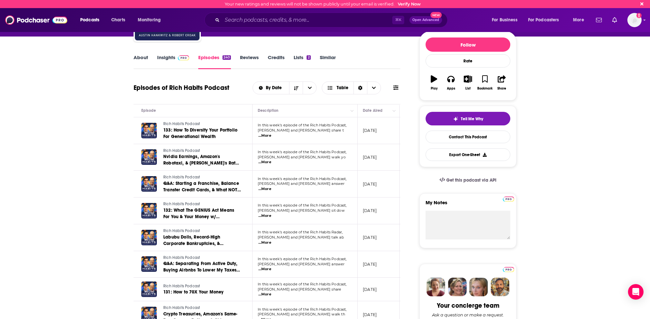
click at [271, 242] on span "...More" at bounding box center [264, 242] width 13 height 5
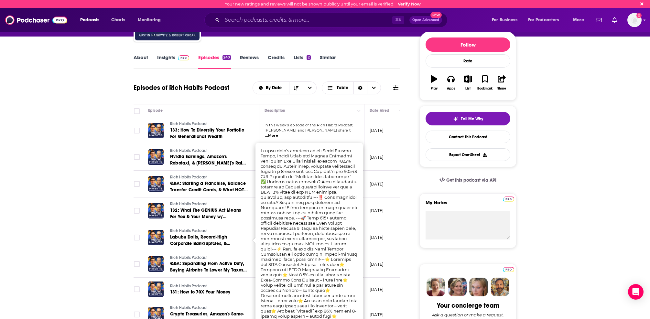
scroll to position [0, 5]
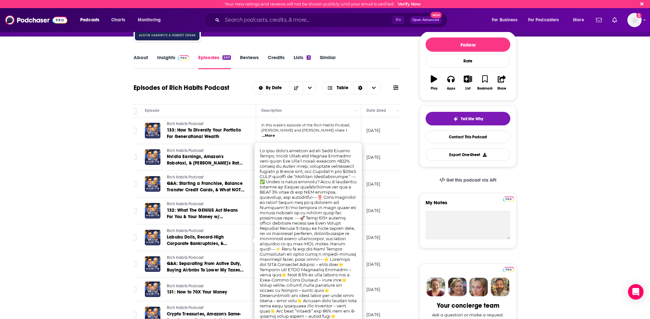
click at [379, 206] on td "August 25, 2025" at bounding box center [382, 211] width 42 height 27
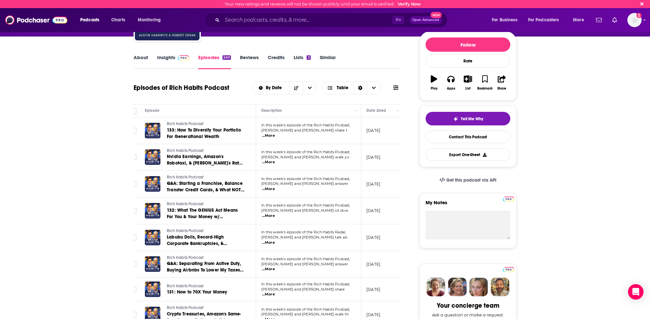
scroll to position [0, 6]
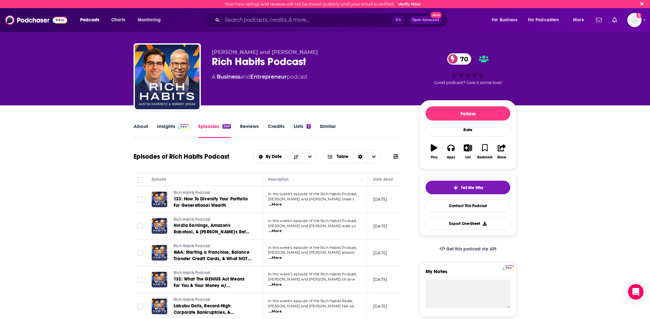
click at [336, 128] on div "Similar" at bounding box center [332, 130] width 25 height 15
click at [331, 122] on div "About Insights Episodes 240 Reviews Credits Lists 2 Similar" at bounding box center [267, 130] width 267 height 16
click at [329, 126] on link "Similar" at bounding box center [328, 130] width 16 height 15
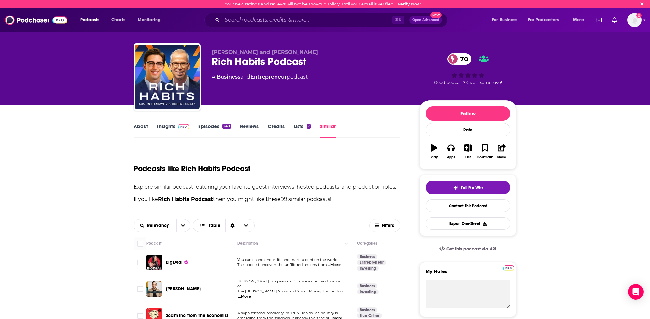
click at [299, 196] on p "If you like Rich Habits Podcast then you might like these 99 similar podcasts !" at bounding box center [267, 199] width 267 height 8
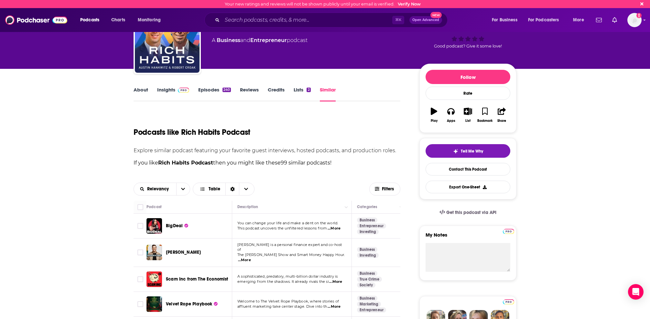
scroll to position [5, 0]
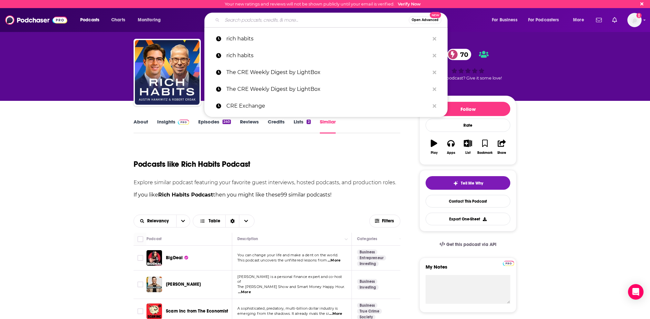
click at [302, 16] on input "Search podcasts, credits, & more..." at bounding box center [315, 20] width 187 height 10
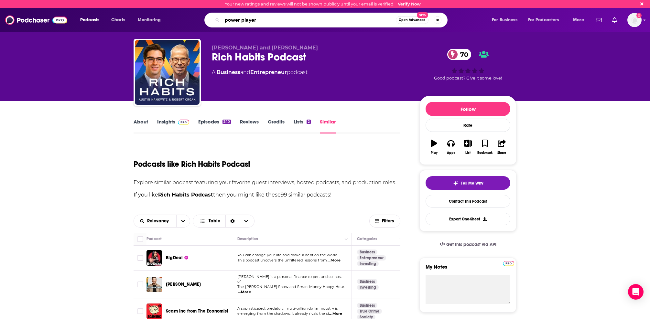
type input "power players"
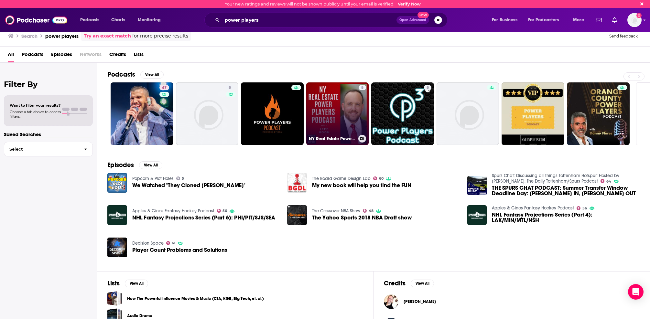
click at [330, 117] on link "5 NY Real Estate Power Players" at bounding box center [337, 113] width 63 height 63
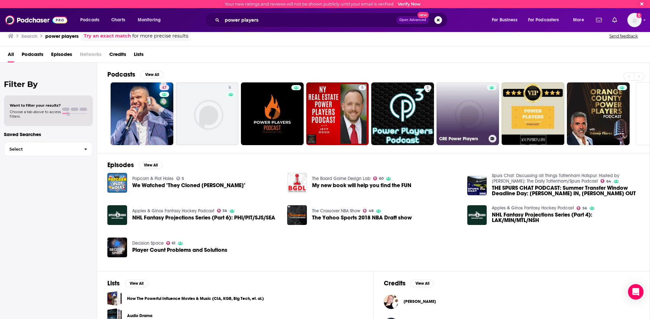
click at [473, 102] on link "CRE Power Players" at bounding box center [468, 113] width 63 height 63
